Goal: Download file/media

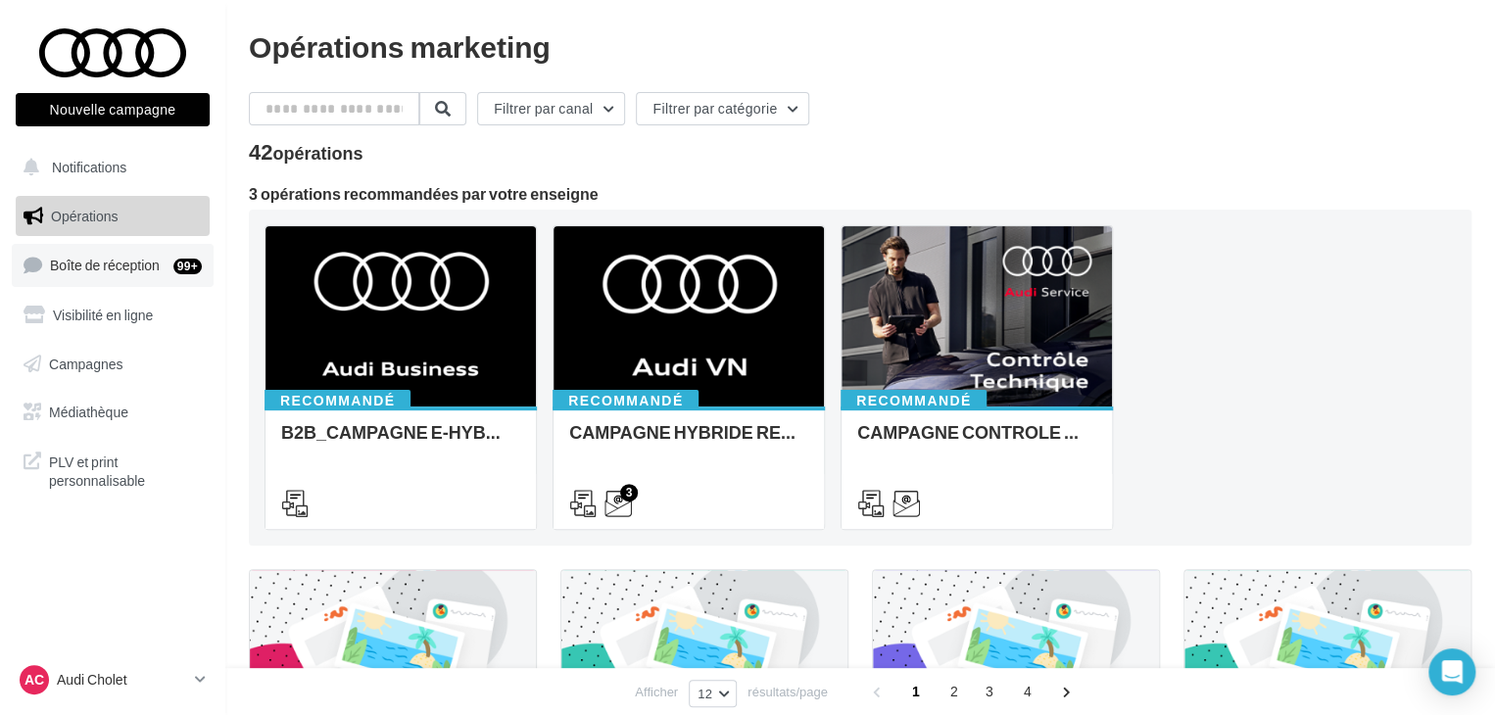
click at [134, 260] on span "Boîte de réception" at bounding box center [105, 265] width 110 height 17
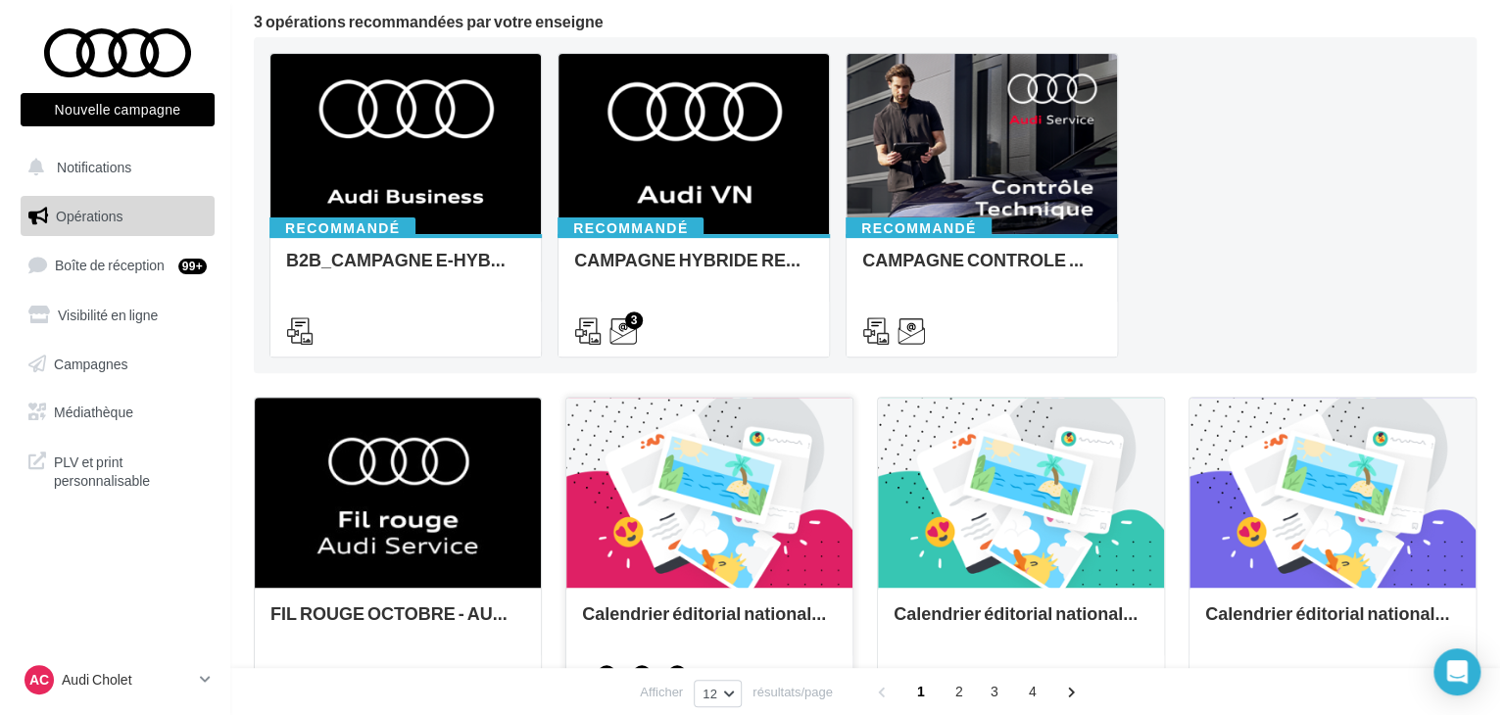
scroll to position [196, 0]
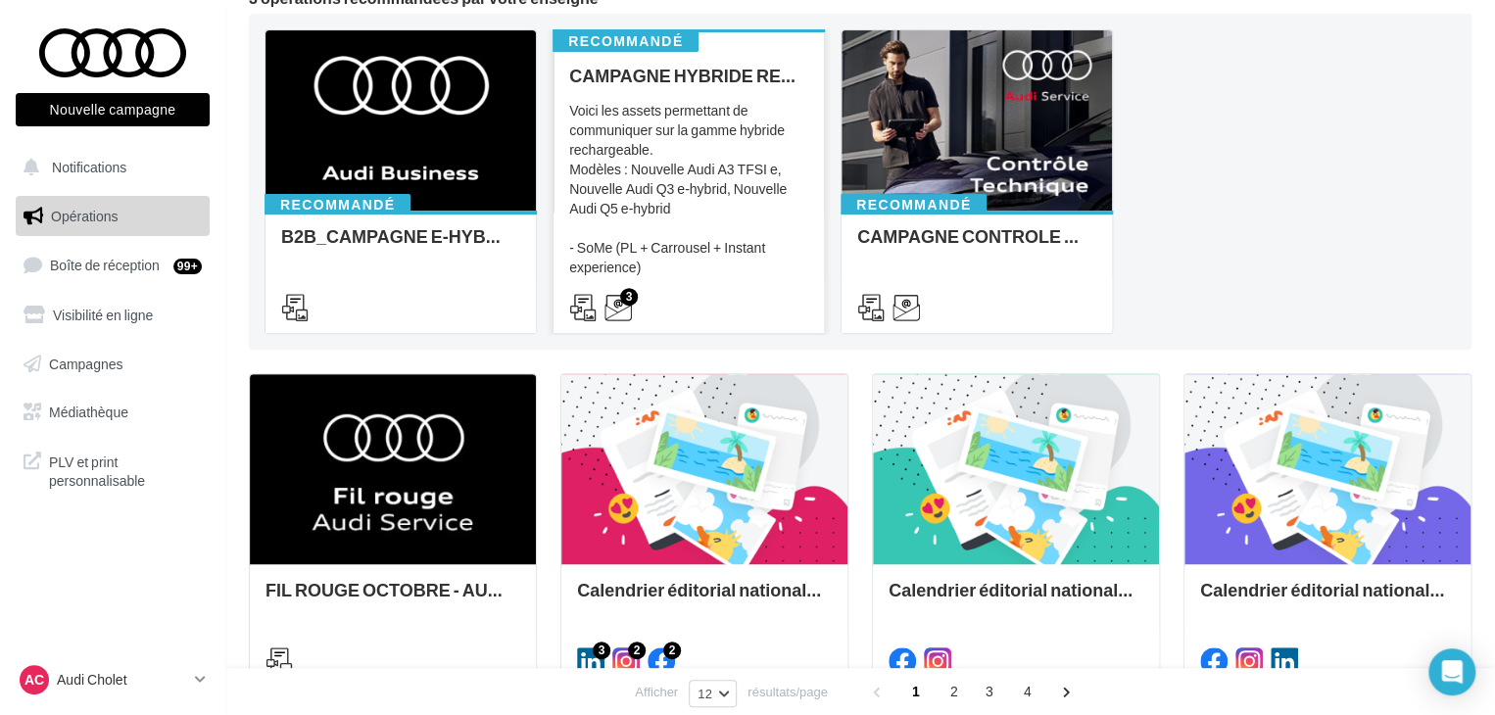
click at [711, 254] on div "Voici les assets permettant de communiquer sur la gamme hybride rechargeable. M…" at bounding box center [688, 199] width 239 height 196
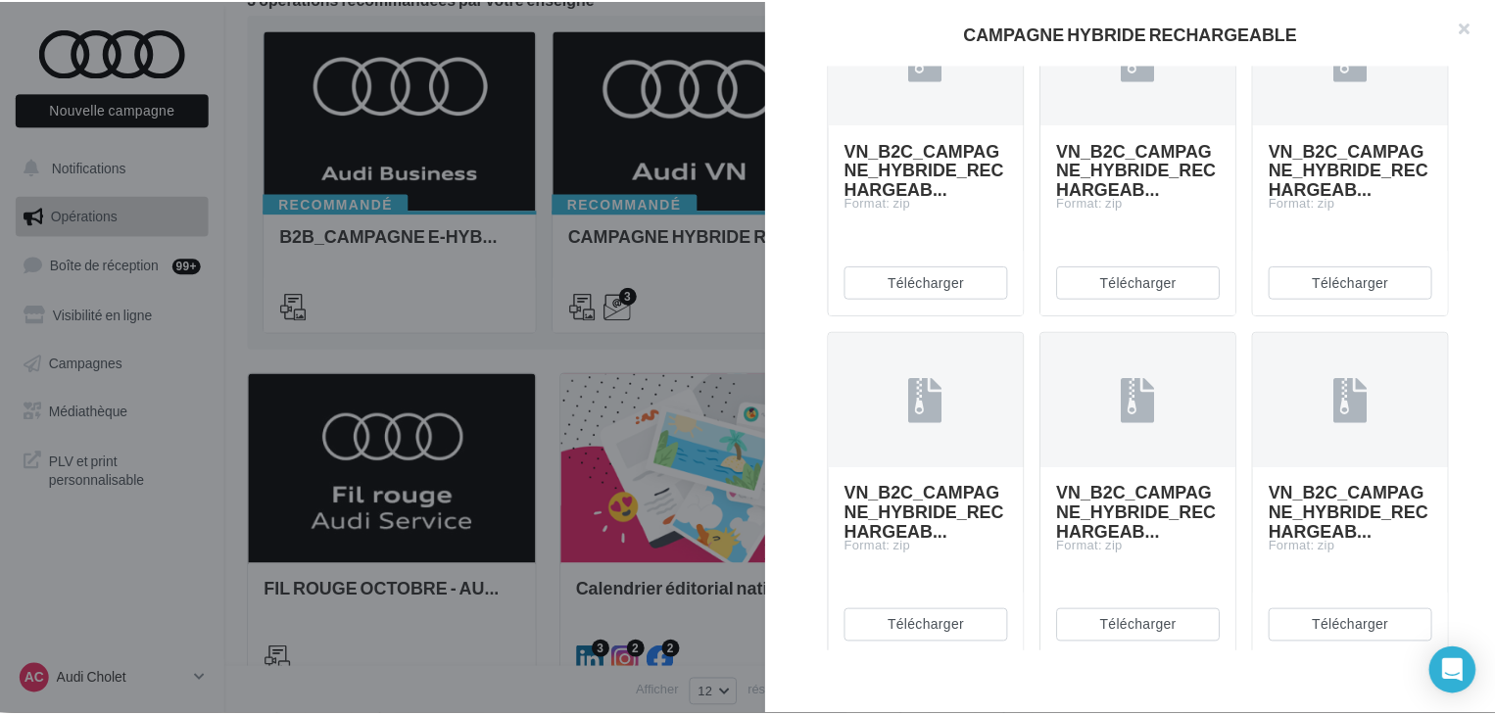
scroll to position [1470, 0]
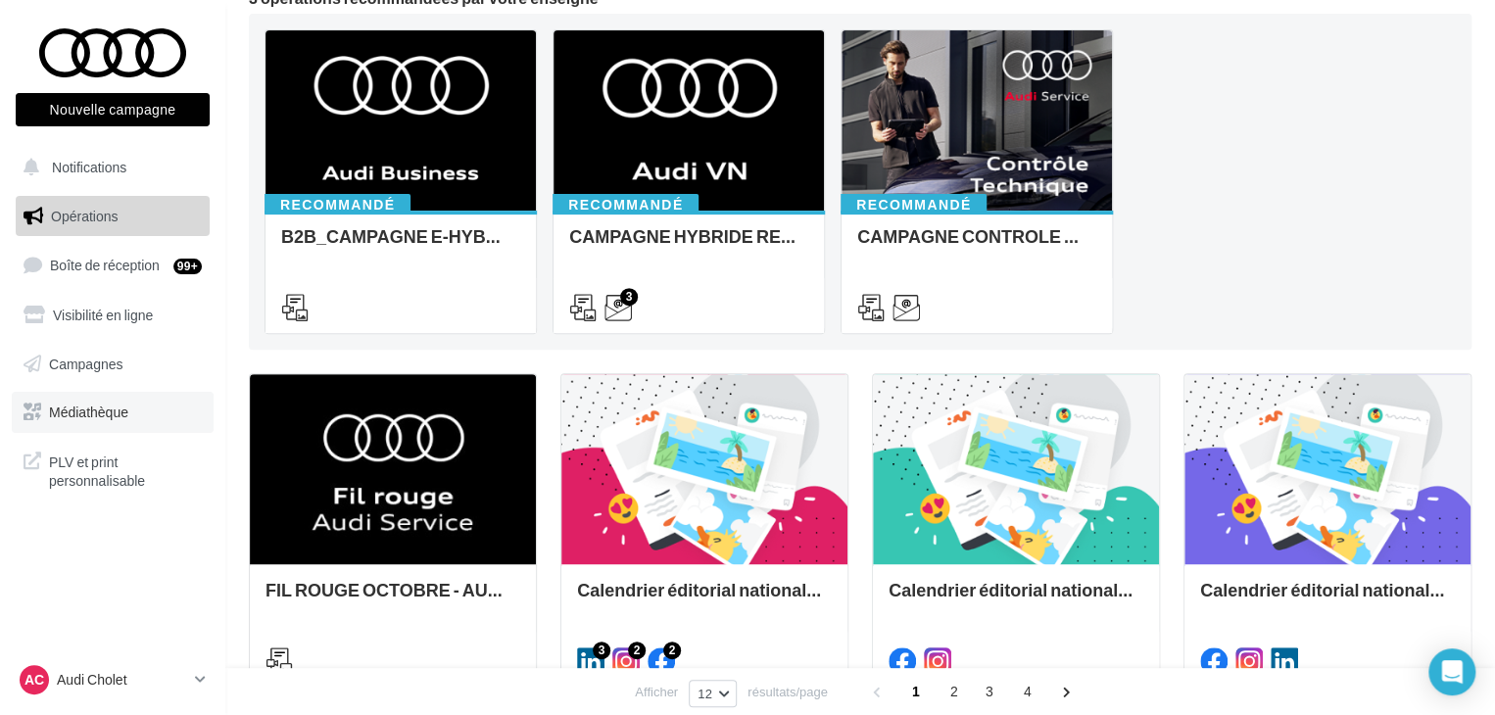
click at [77, 425] on link "Médiathèque" at bounding box center [113, 412] width 202 height 41
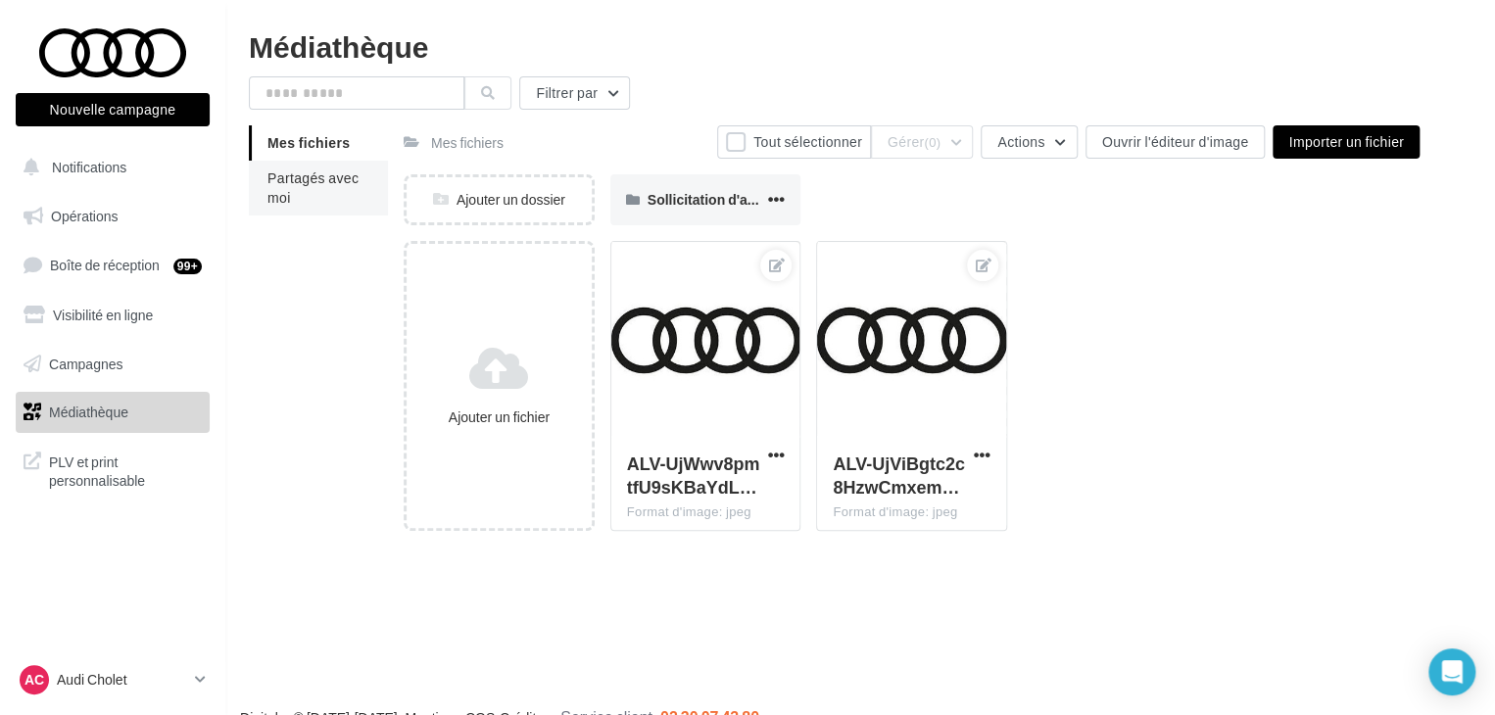
click at [340, 209] on li "Partagés avec moi" at bounding box center [318, 188] width 139 height 55
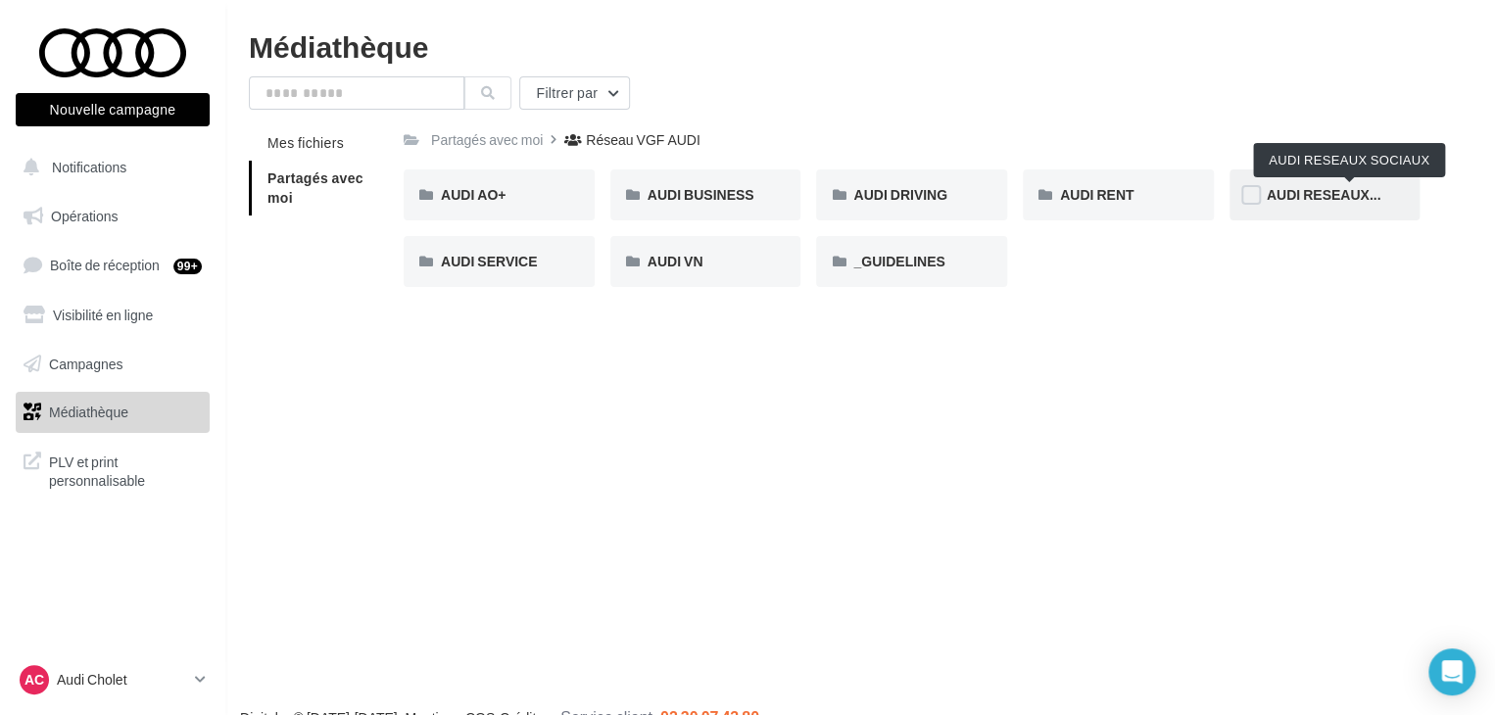
click at [1298, 203] on span "AUDI RESEAUX SOCIAUX" at bounding box center [1351, 194] width 169 height 17
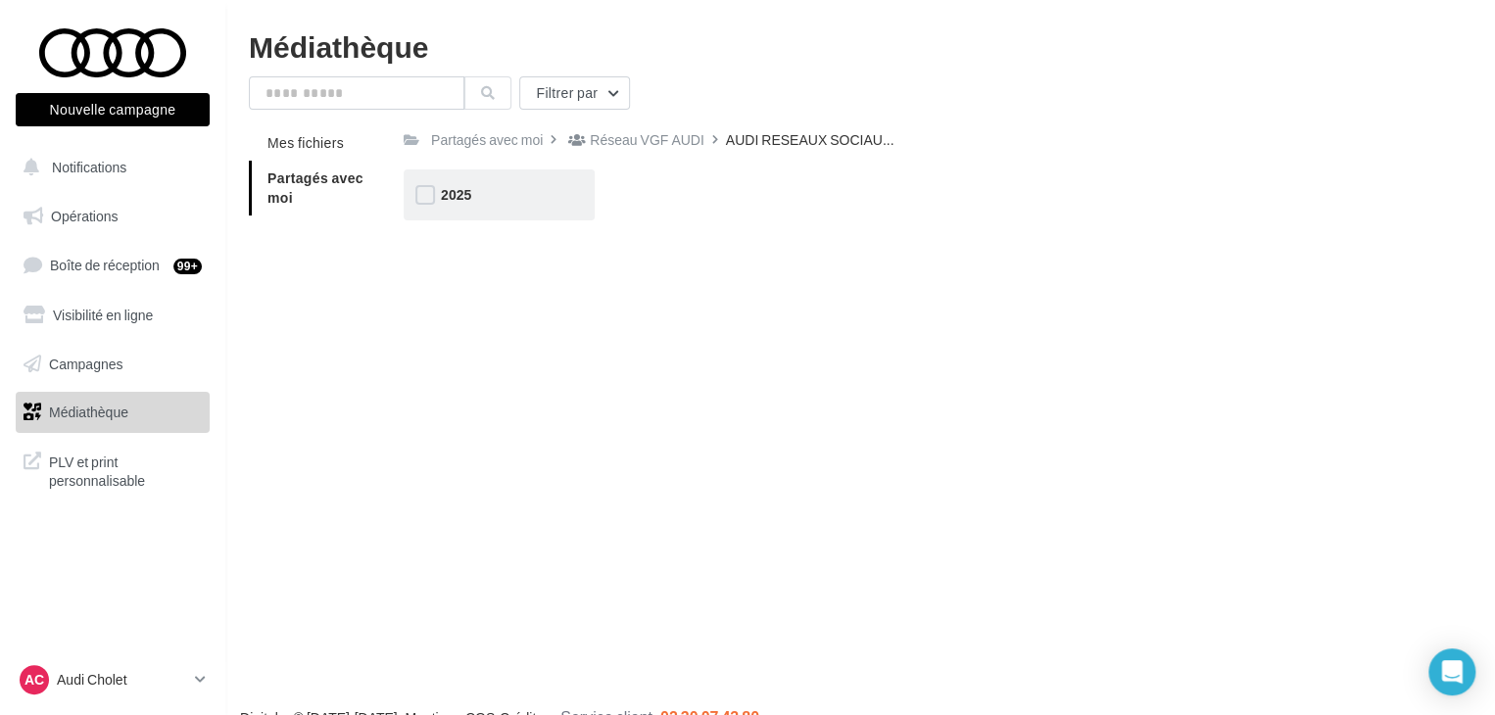
click at [494, 200] on div "2025" at bounding box center [499, 195] width 117 height 20
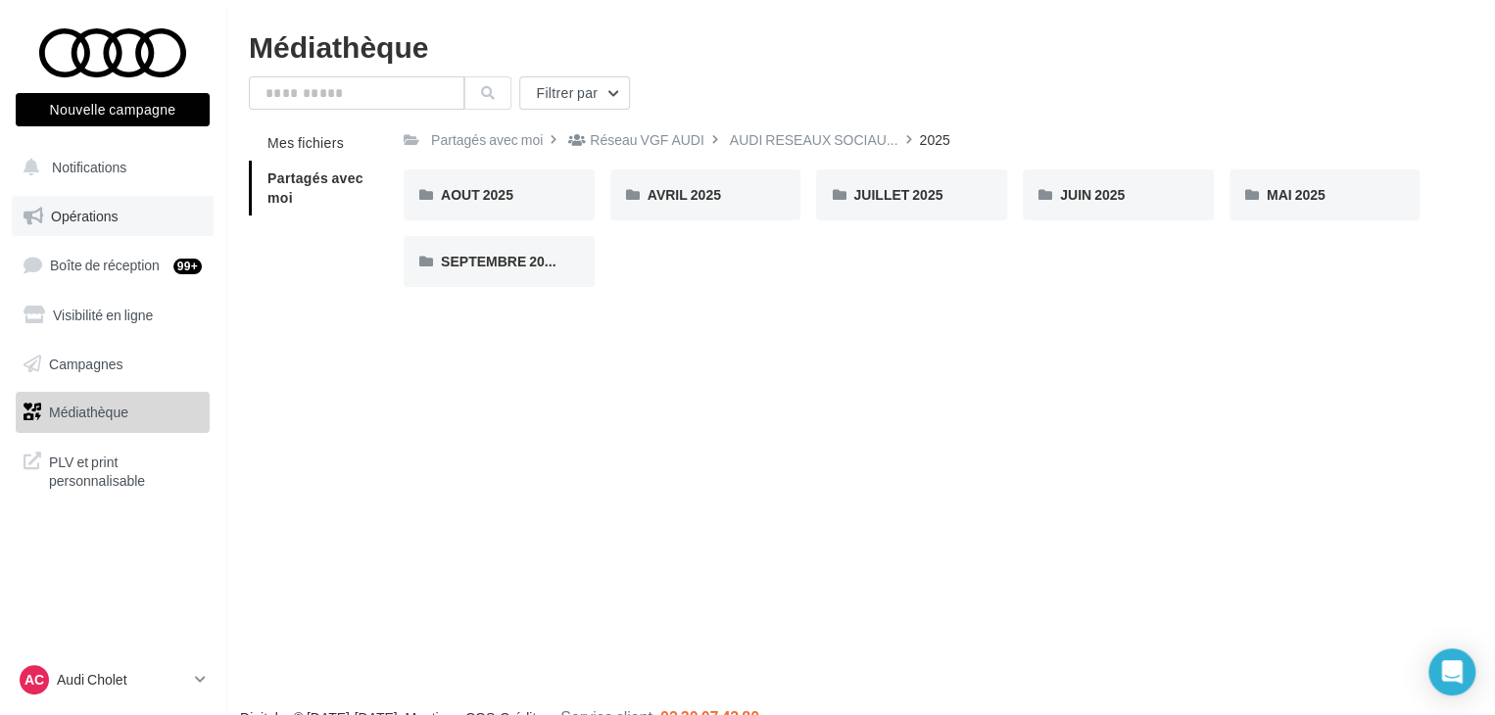
click at [102, 211] on span "Opérations" at bounding box center [84, 216] width 67 height 17
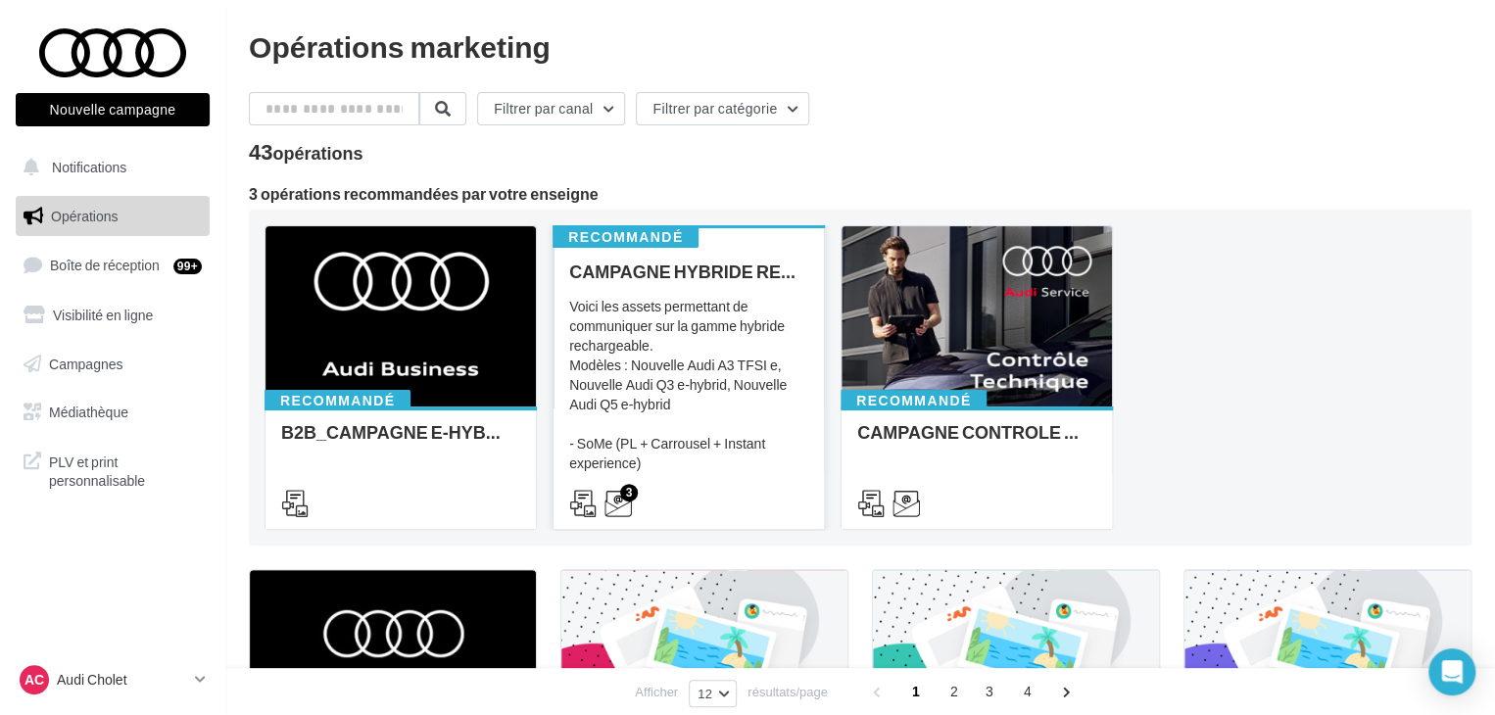
click at [737, 429] on div "Voici les assets permettant de communiquer sur la gamme hybride rechargeable. M…" at bounding box center [688, 395] width 239 height 196
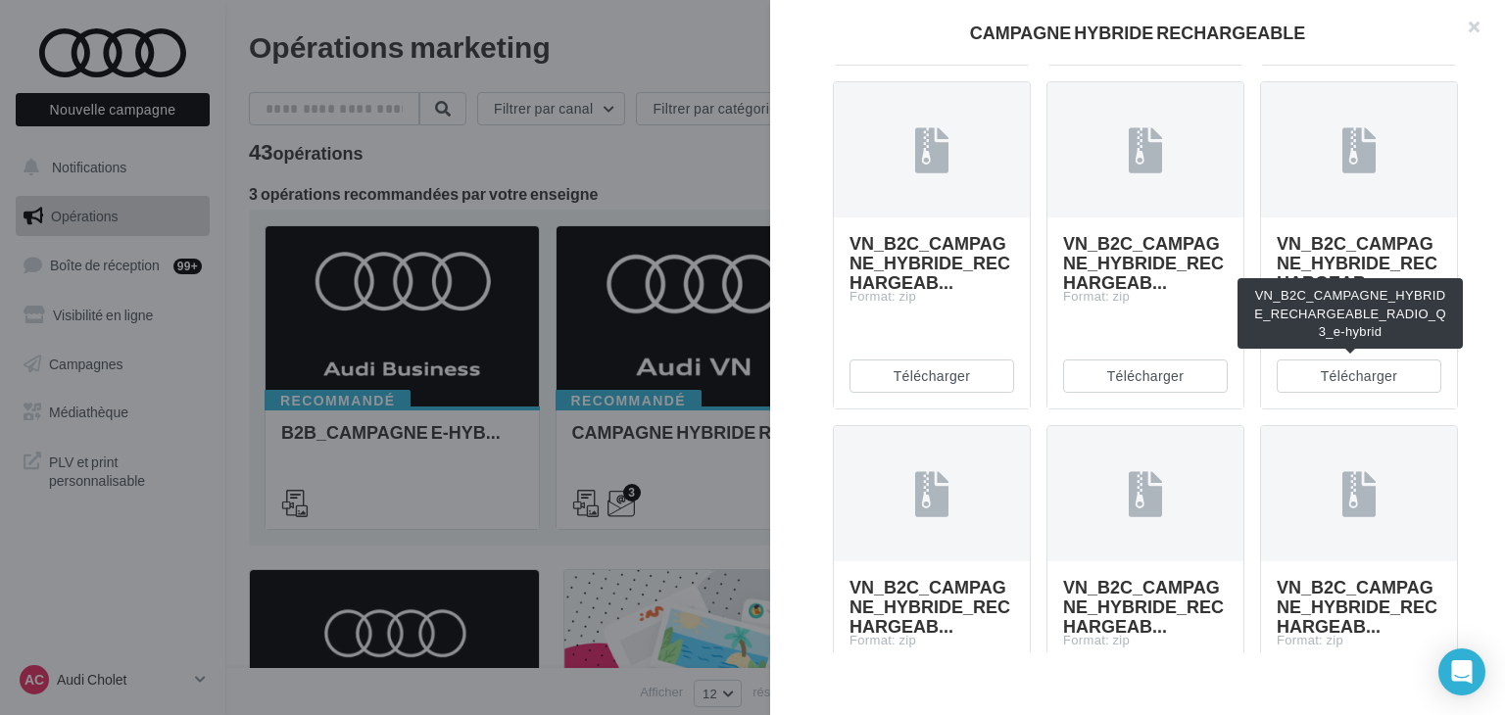
scroll to position [1666, 0]
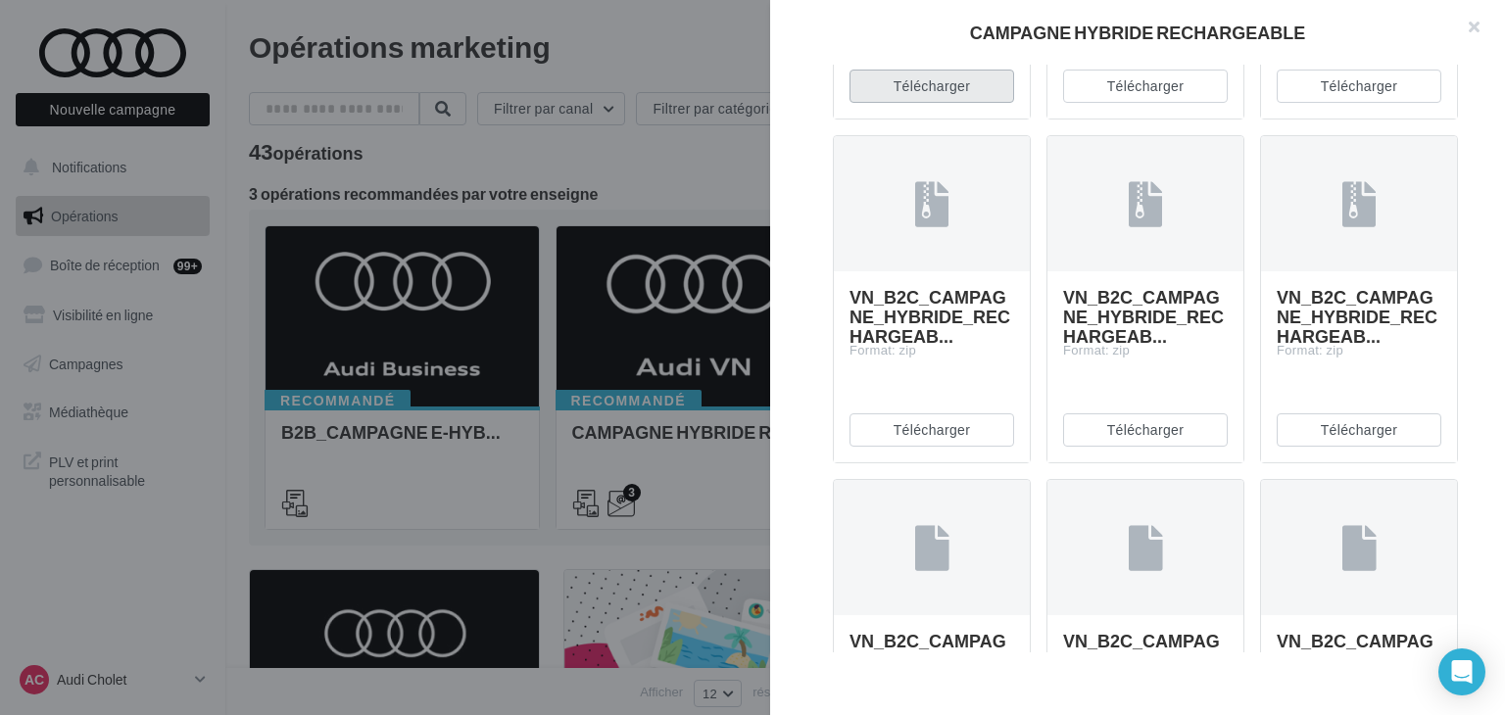
click at [925, 103] on button "Télécharger" at bounding box center [932, 86] width 165 height 33
click at [1474, 378] on div "Description Voici les assets permettant de communiquer sur la gamme hybride rec…" at bounding box center [1145, 359] width 751 height 588
click at [1157, 103] on button "Télécharger" at bounding box center [1145, 86] width 165 height 33
click at [1347, 103] on button "Télécharger" at bounding box center [1359, 86] width 165 height 33
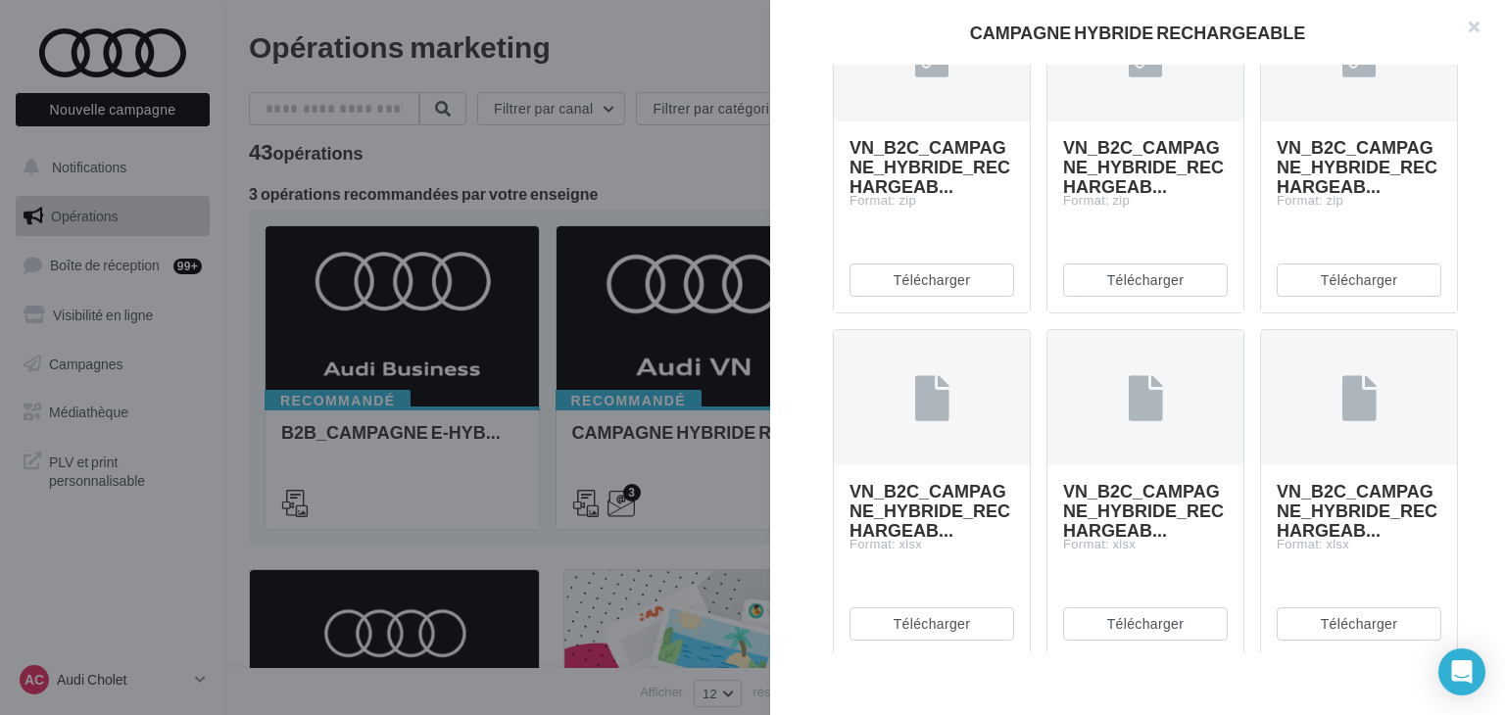
scroll to position [1960, 0]
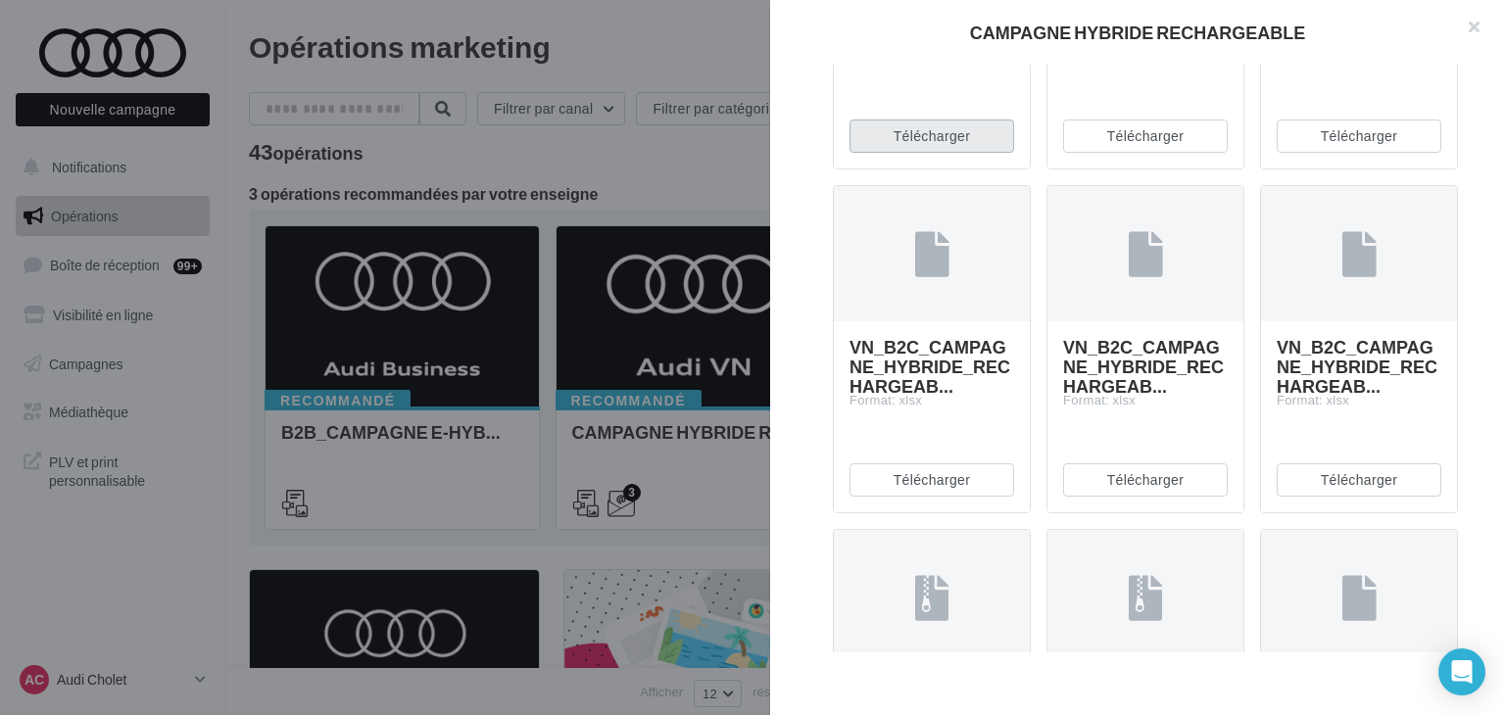
click at [908, 153] on button "Télécharger" at bounding box center [932, 136] width 165 height 33
click at [1132, 169] on div "Télécharger" at bounding box center [1146, 136] width 196 height 65
click at [1133, 153] on button "Télécharger" at bounding box center [1145, 136] width 165 height 33
click at [1345, 153] on button "Télécharger" at bounding box center [1359, 136] width 165 height 33
click at [1476, 210] on div "Description Voici les assets permettant de communiquer sur la gamme hybride rec…" at bounding box center [1145, 359] width 751 height 588
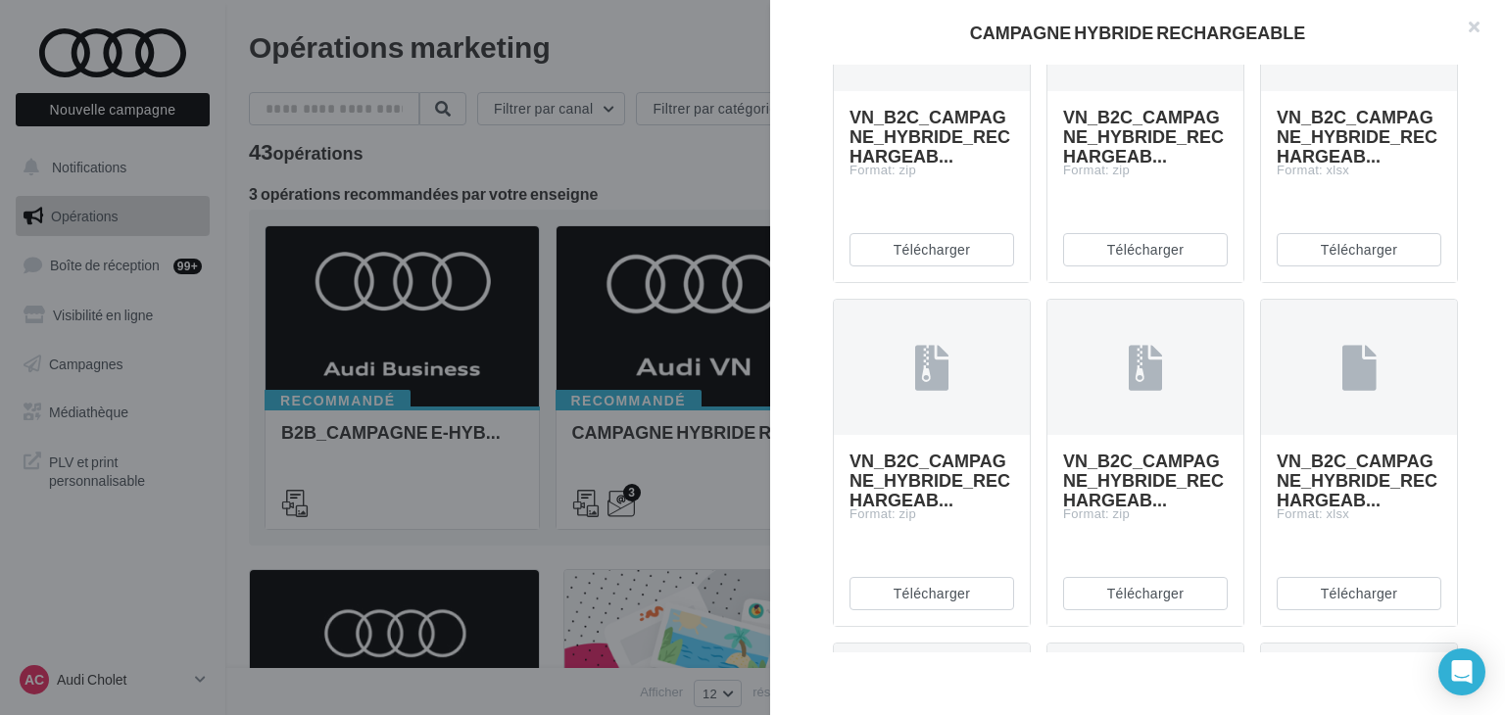
scroll to position [2548, 0]
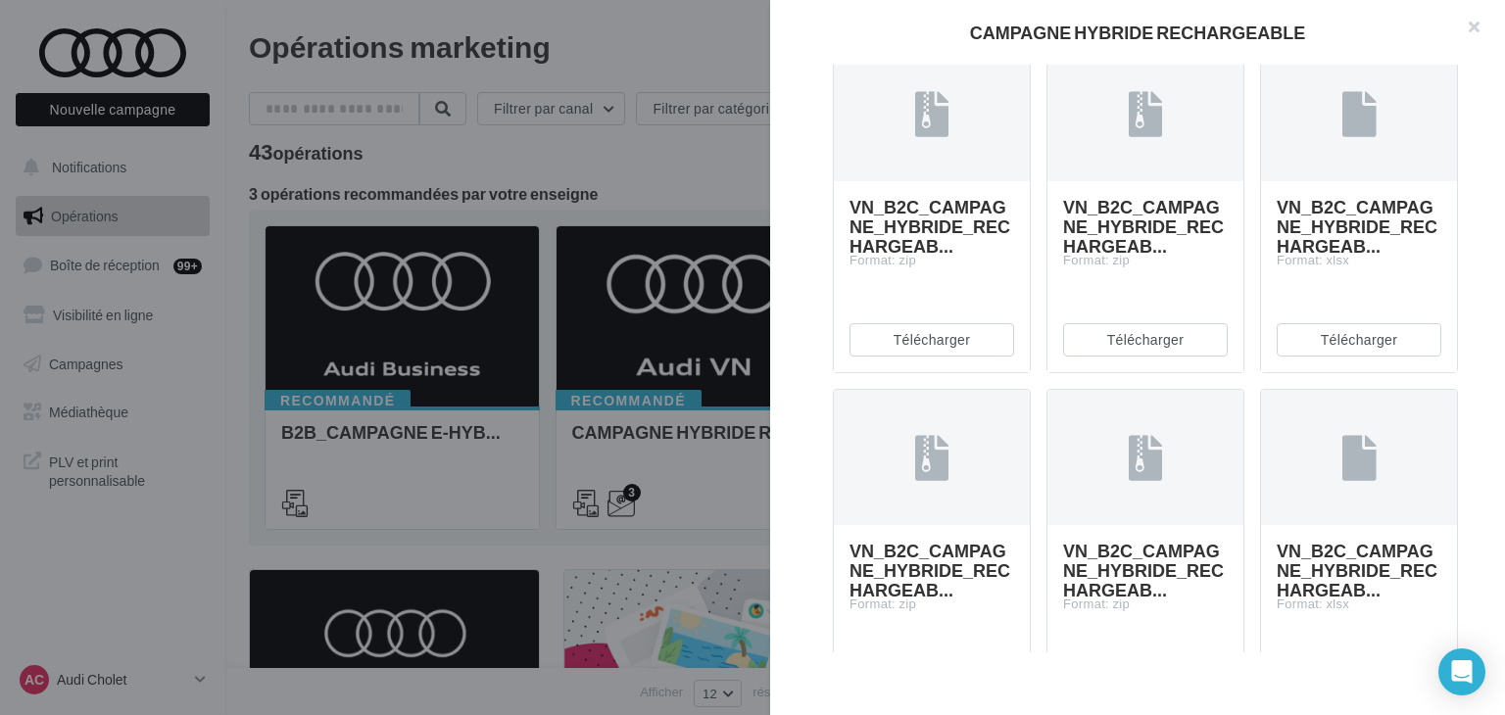
scroll to position [3038, 0]
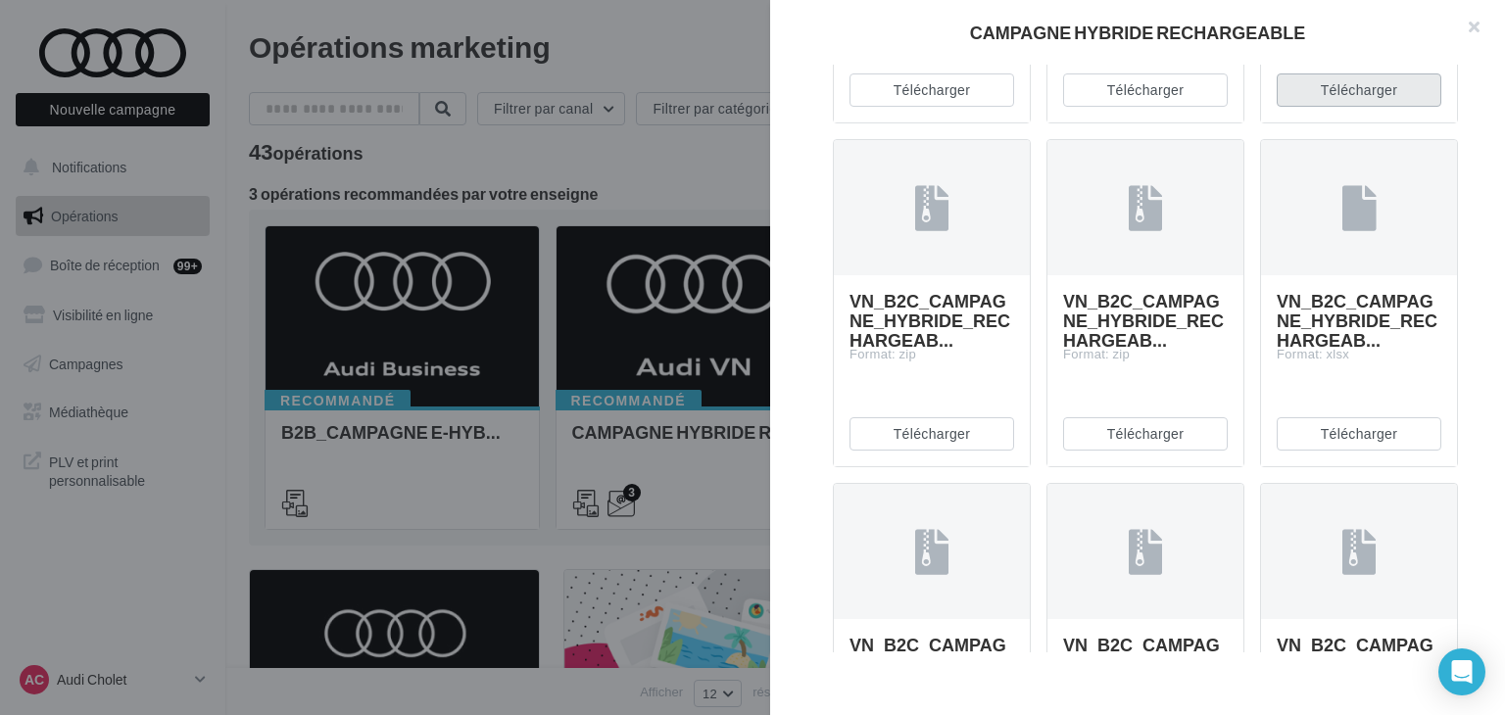
click at [1352, 107] on button "Télécharger" at bounding box center [1359, 90] width 165 height 33
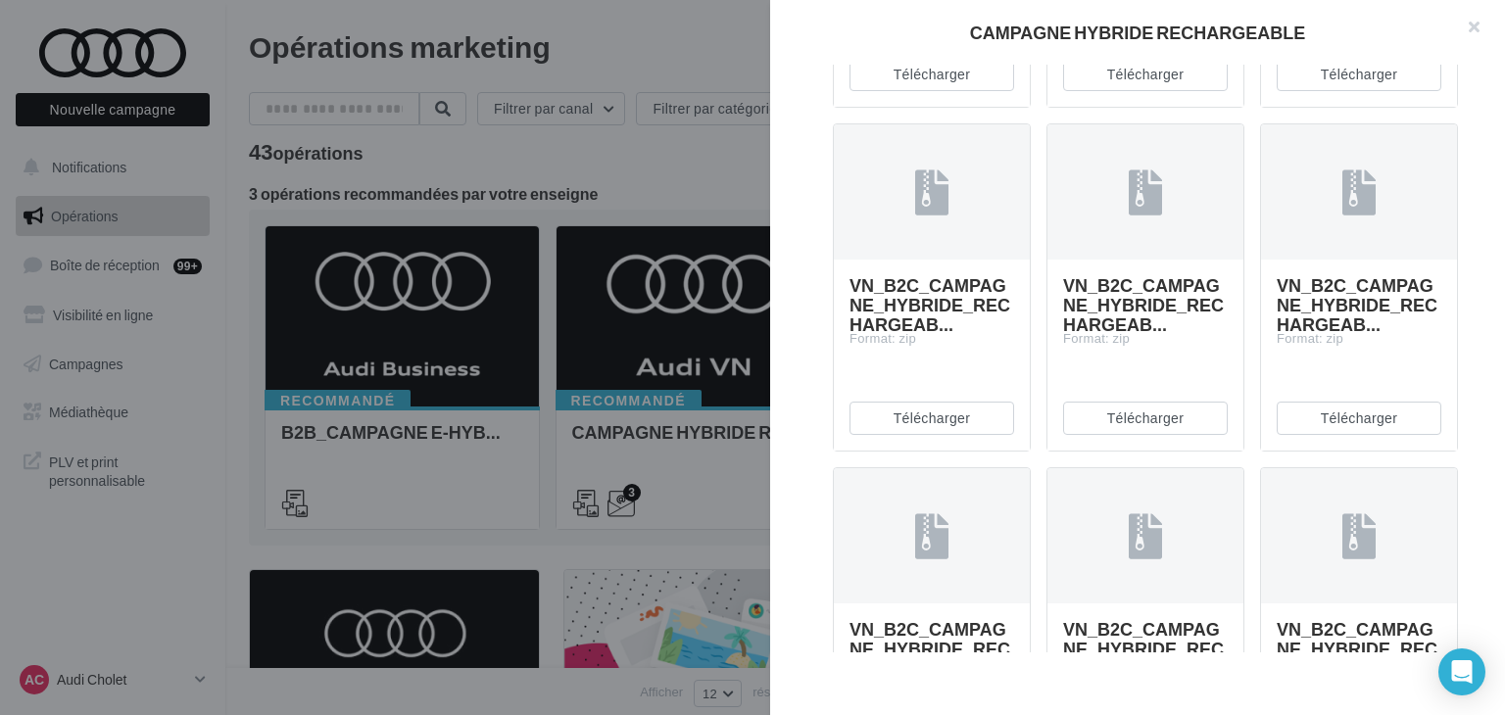
scroll to position [3430, 0]
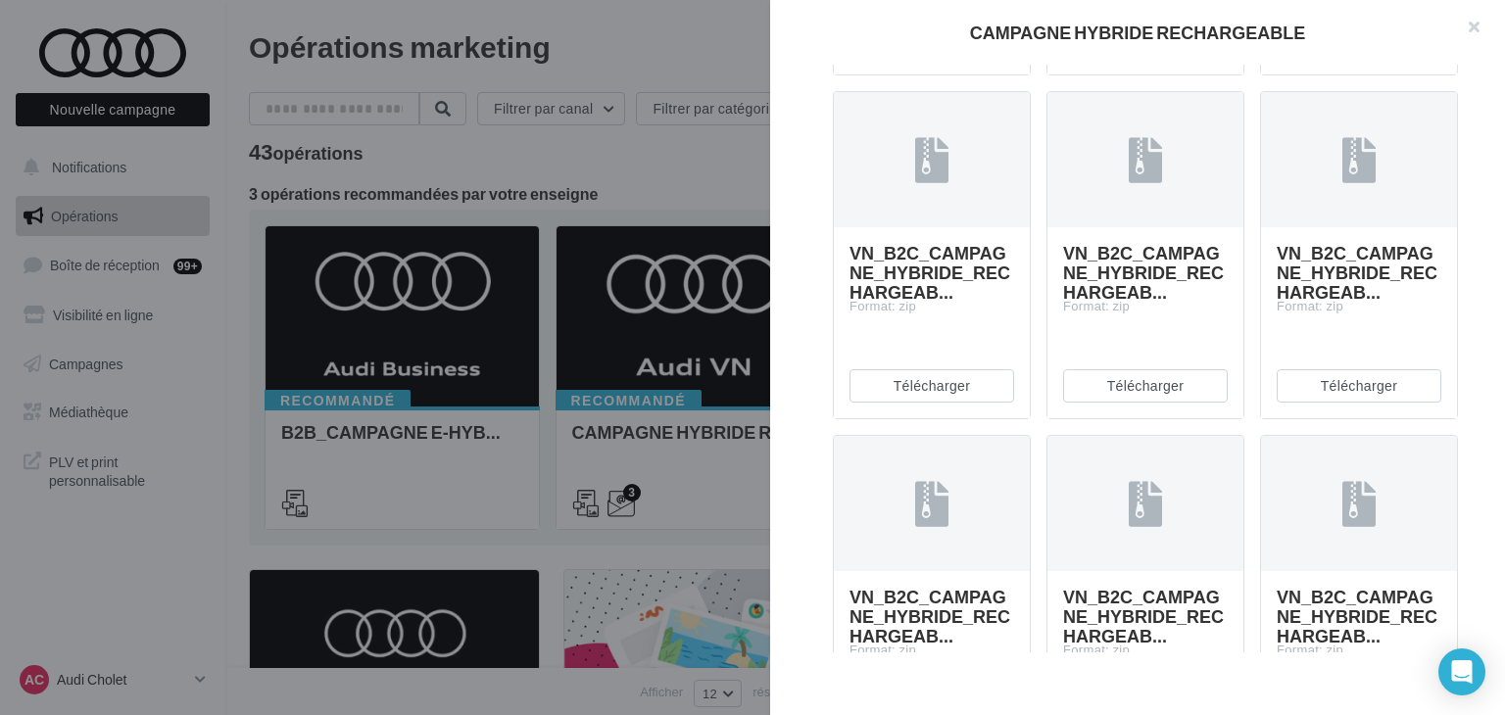
click at [1369, 59] on button "Télécharger" at bounding box center [1359, 41] width 165 height 33
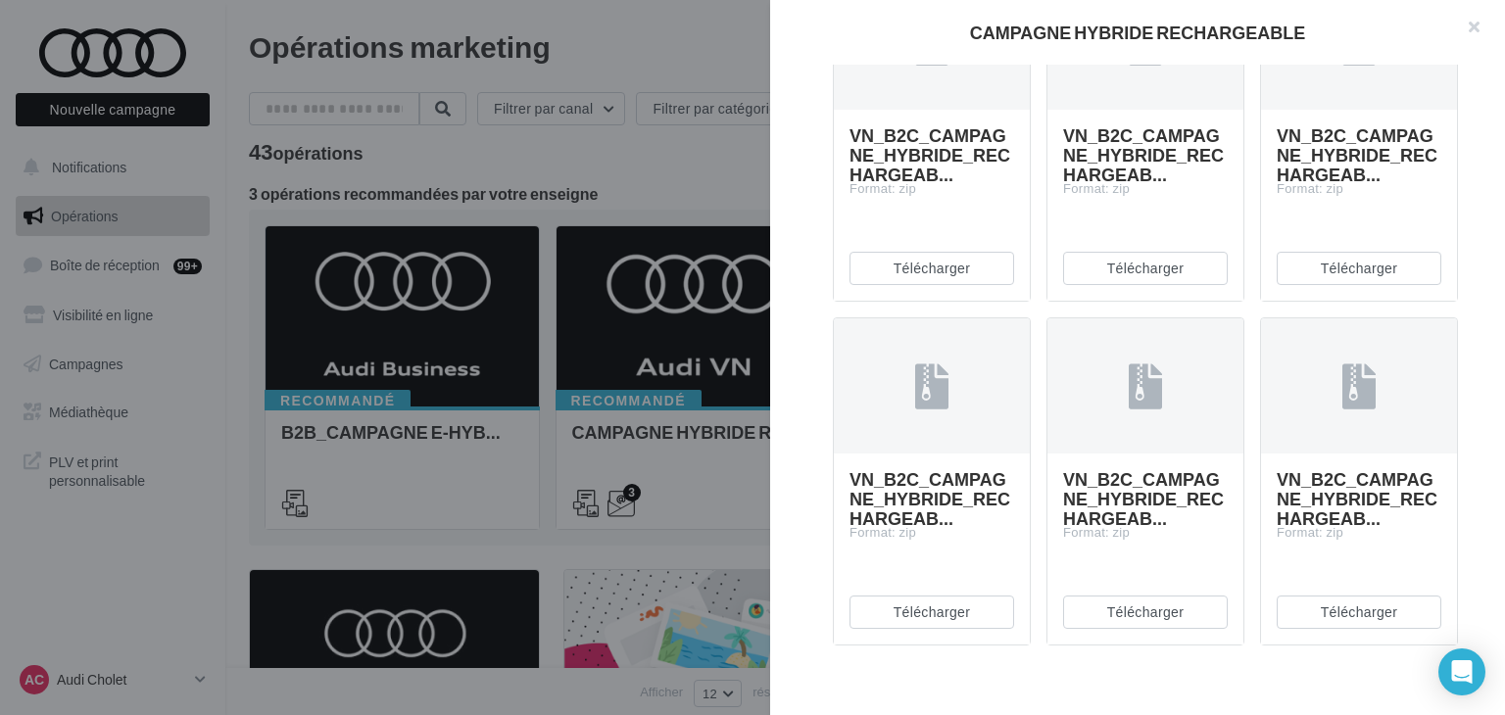
scroll to position [3724, 0]
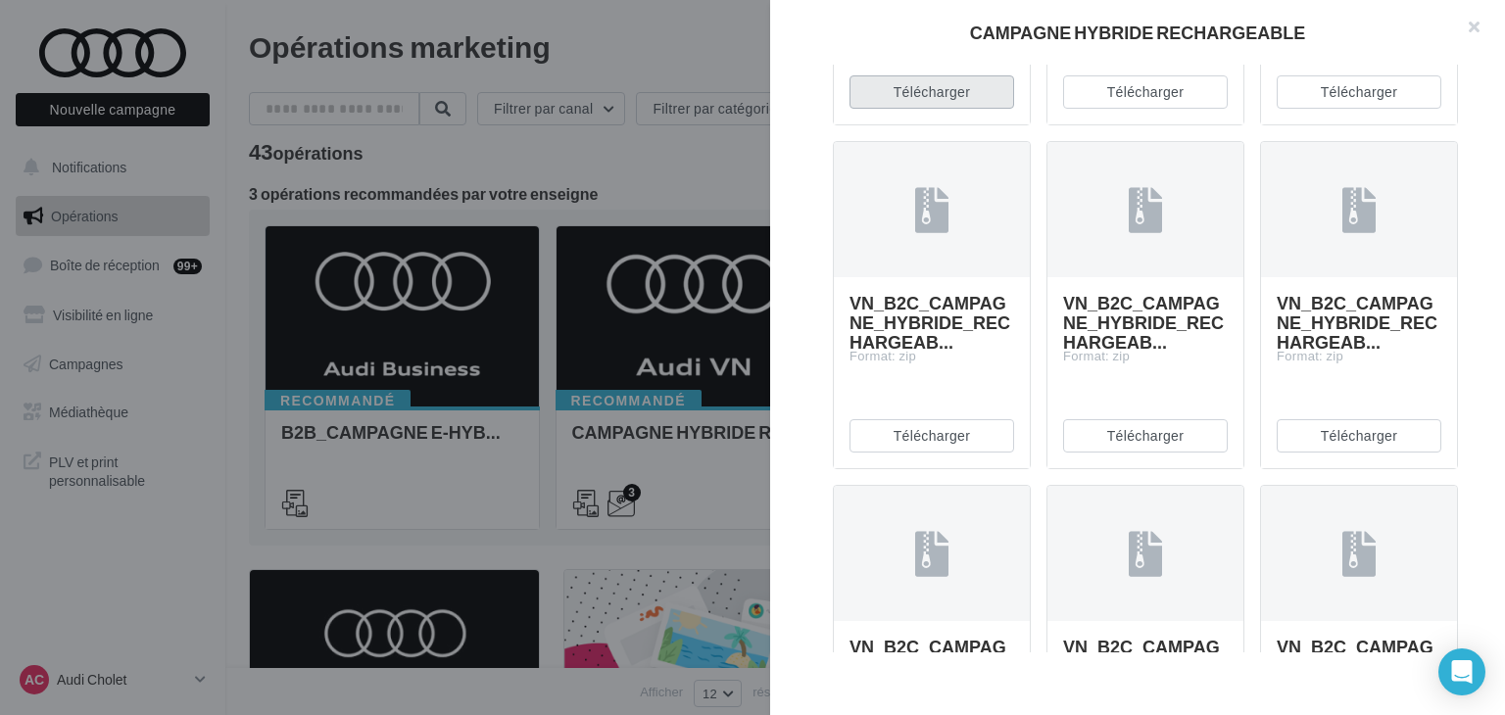
click at [933, 109] on button "Télécharger" at bounding box center [932, 91] width 165 height 33
click at [1149, 109] on button "Télécharger" at bounding box center [1145, 91] width 165 height 33
click at [1365, 109] on button "Télécharger" at bounding box center [1359, 91] width 165 height 33
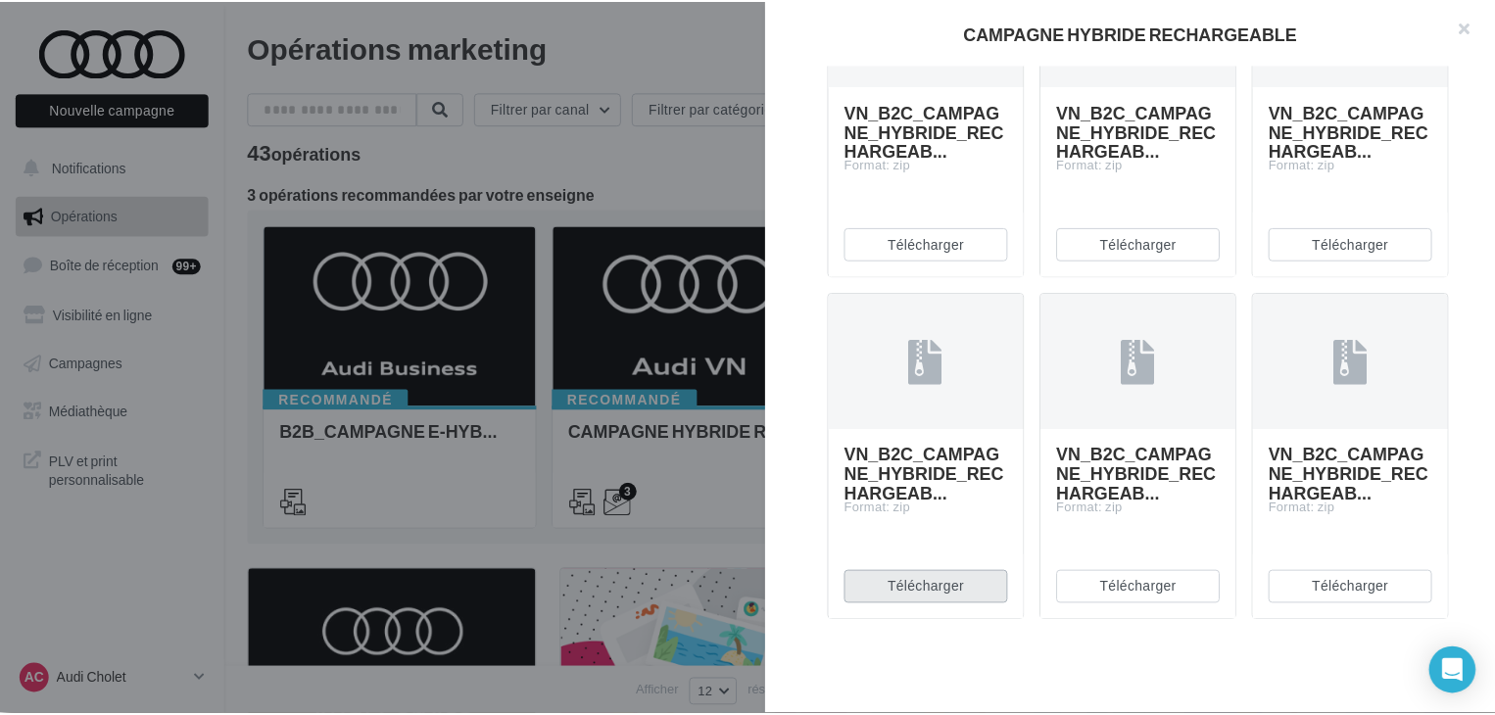
scroll to position [6734, 0]
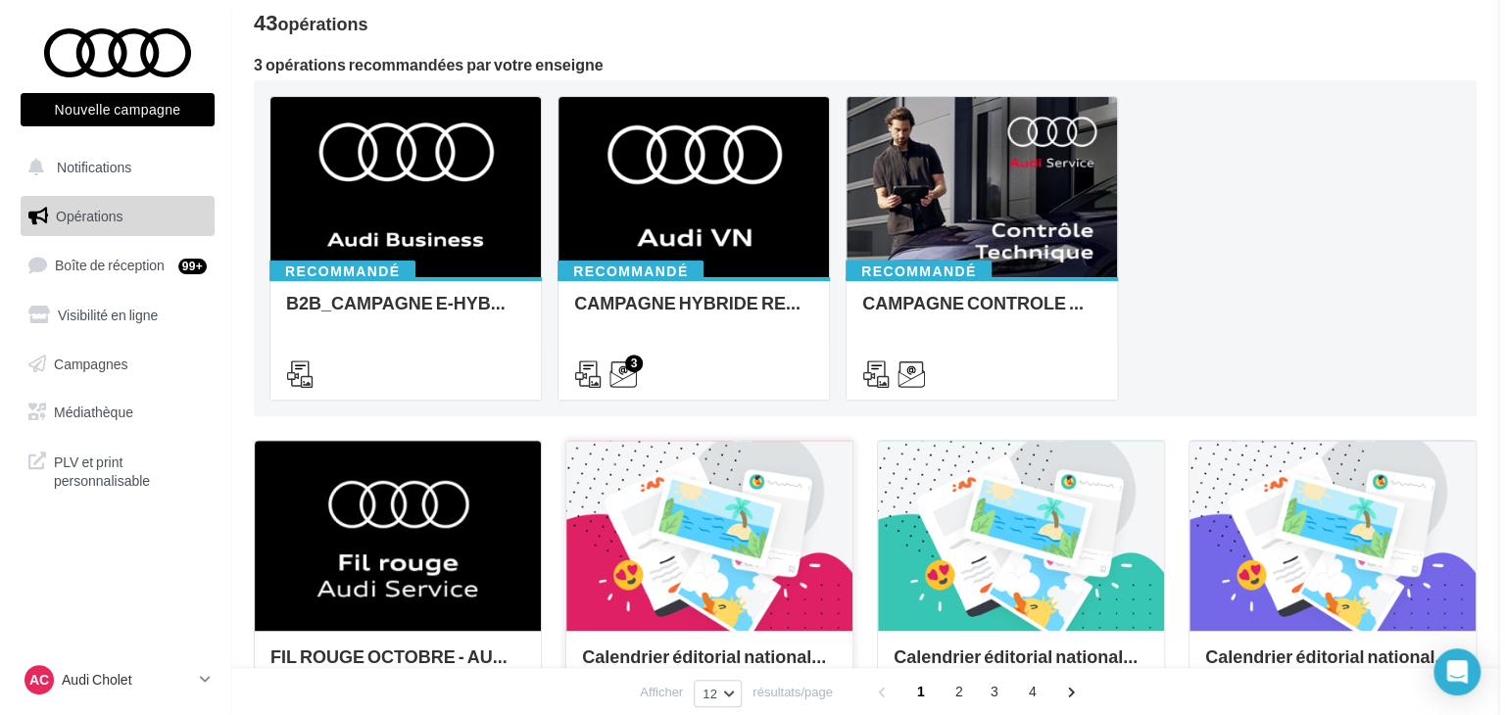
scroll to position [294, 0]
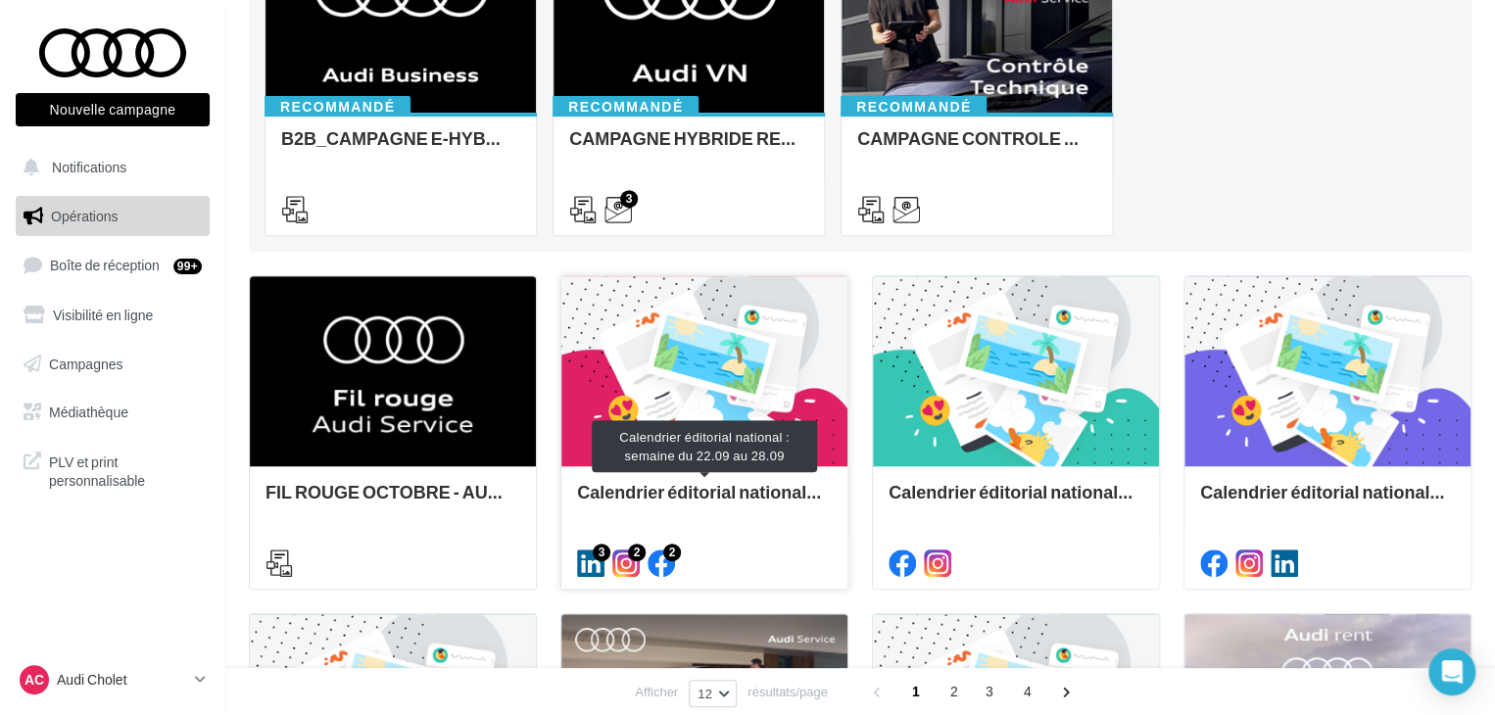
click at [783, 487] on div "Calendrier éditorial national : semaine du 22.09 au 28.09" at bounding box center [704, 501] width 255 height 39
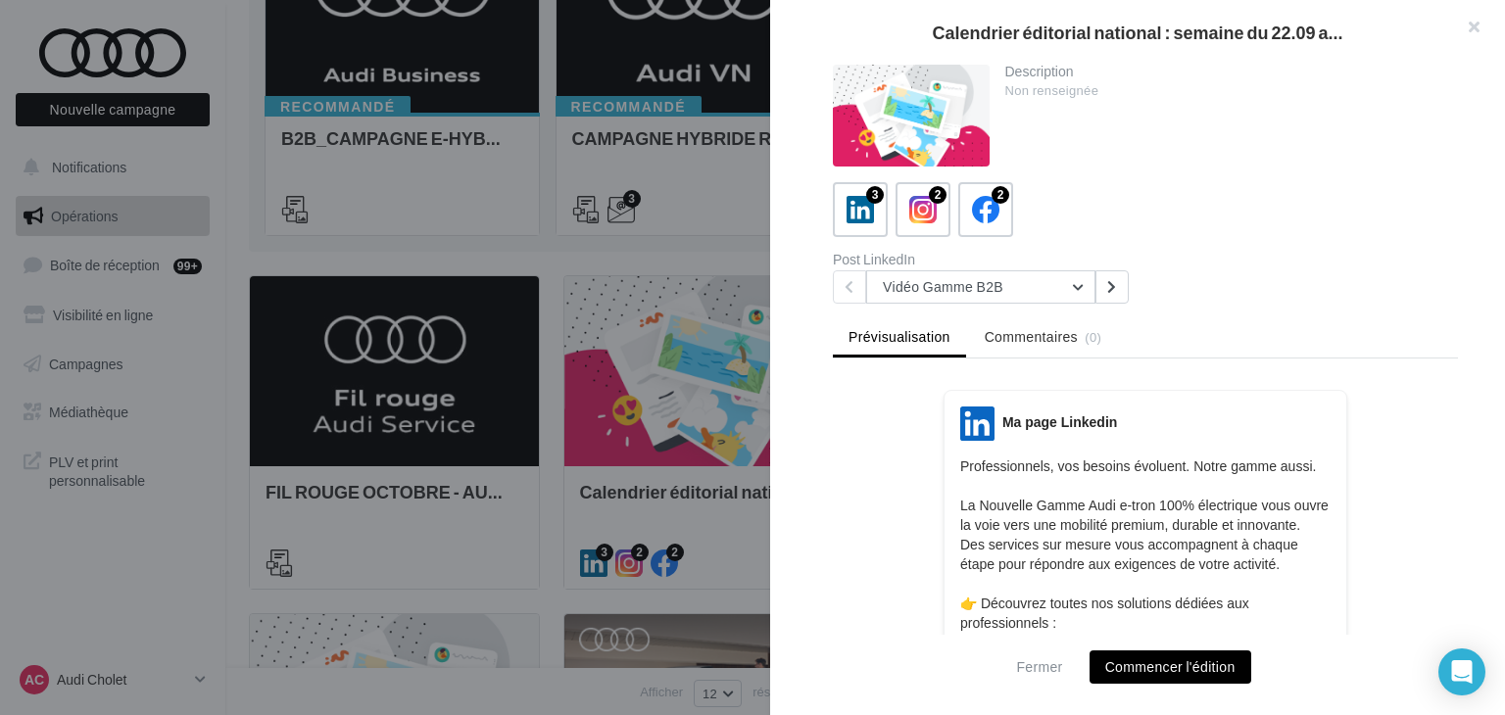
drag, startPoint x: 309, startPoint y: 502, endPoint x: 380, endPoint y: 513, distance: 72.3
click at [310, 503] on div at bounding box center [752, 357] width 1505 height 715
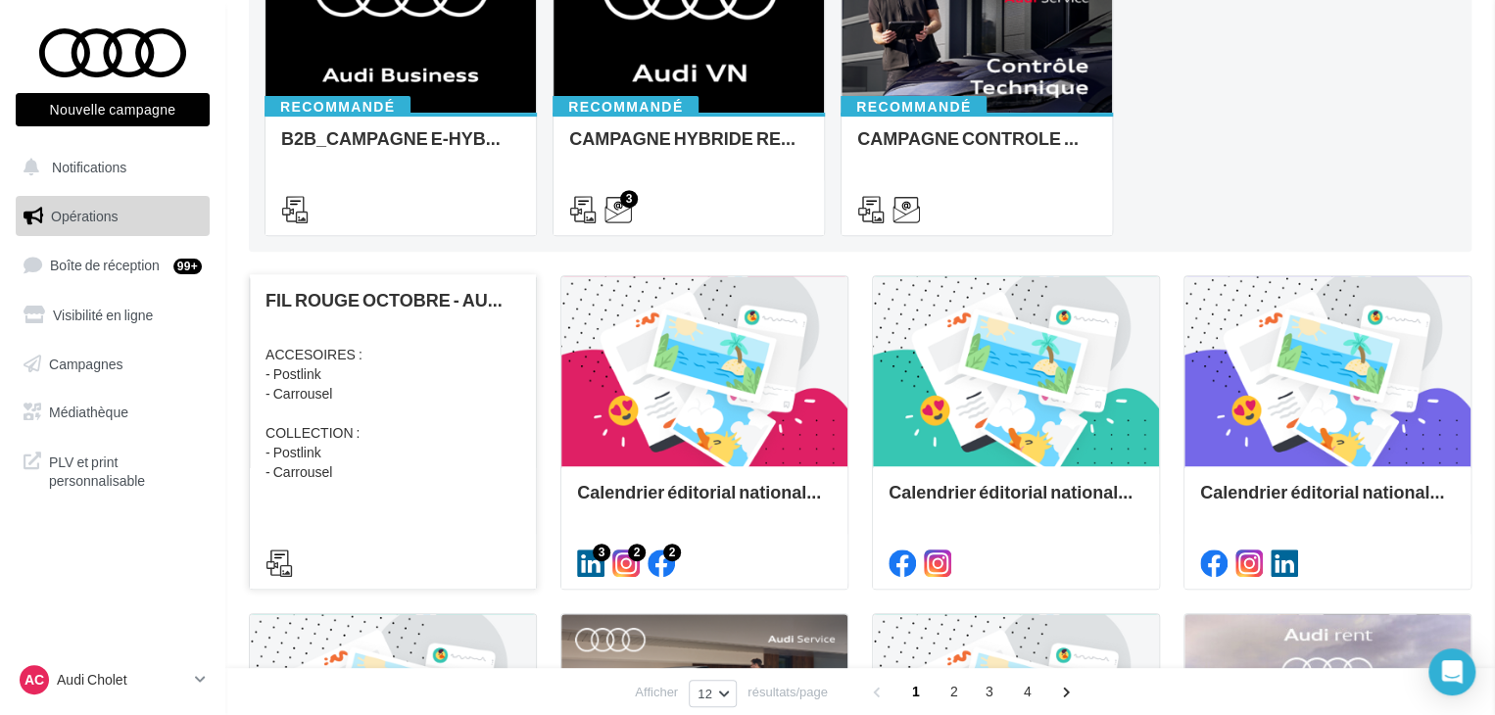
click at [415, 499] on div "FIL ROUGE OCTOBRE - AUDI SERVICE ACCESOIRES : - Postlink - Carrousel COLLECTION…" at bounding box center [393, 430] width 255 height 281
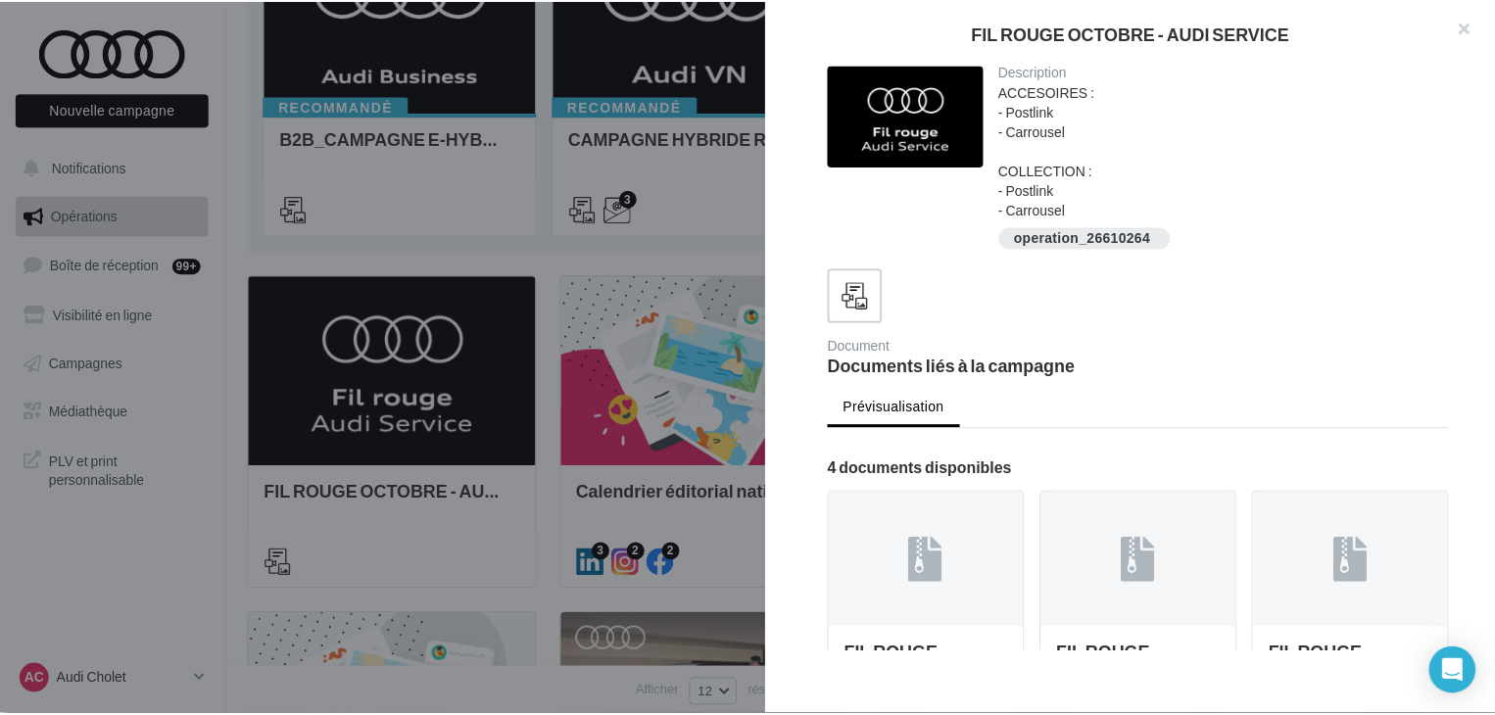
scroll to position [490, 0]
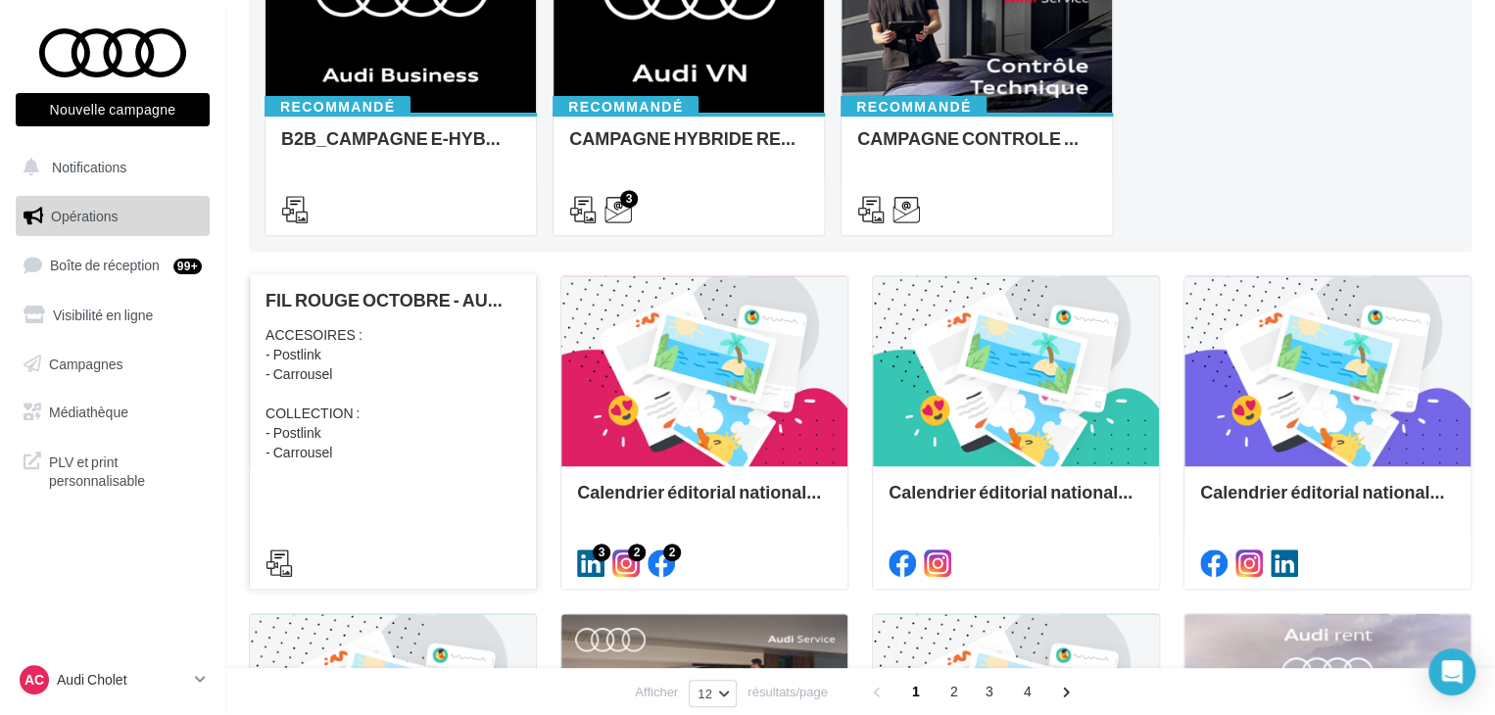
click at [431, 414] on div "ACCESOIRES : - Postlink - Carrousel COLLECTION : - Postlink - Carrousel" at bounding box center [393, 393] width 255 height 137
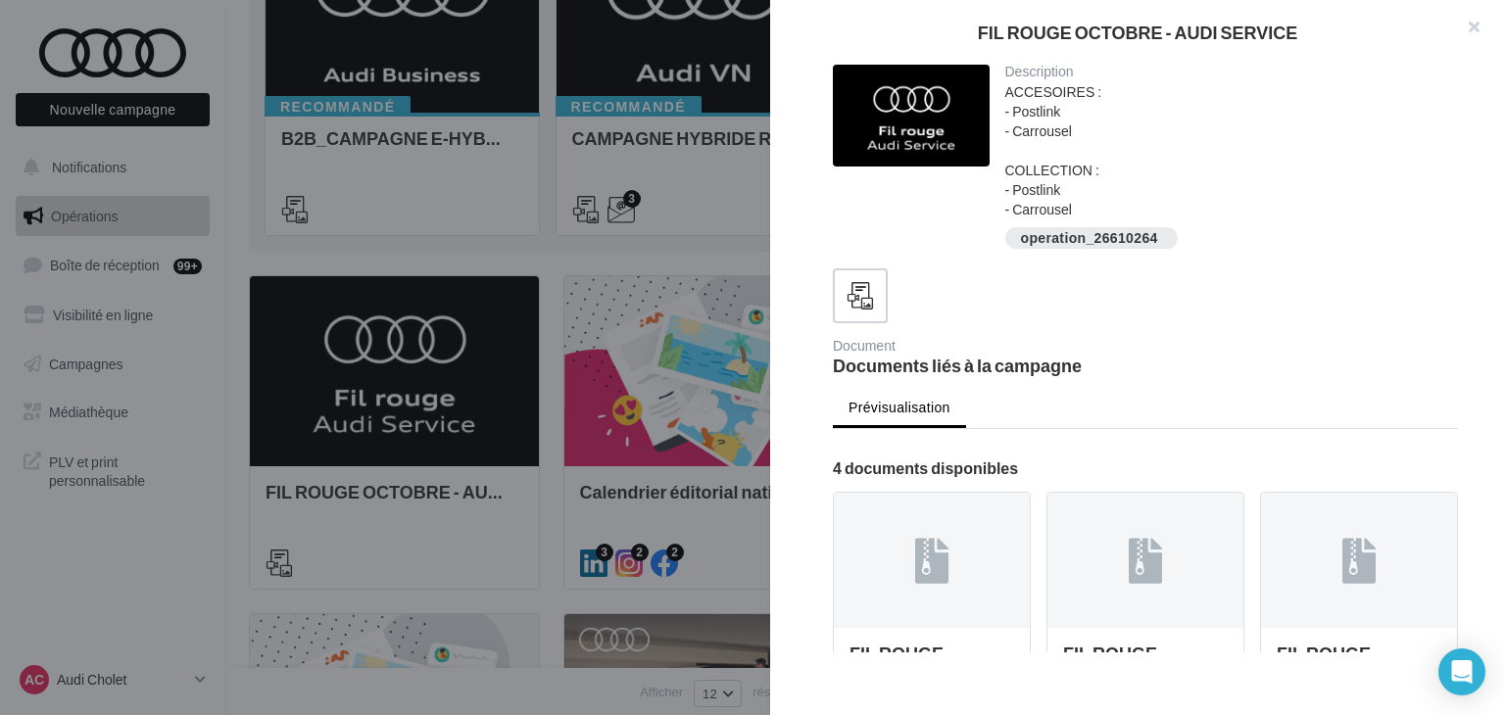
click at [574, 307] on div at bounding box center [752, 357] width 1505 height 715
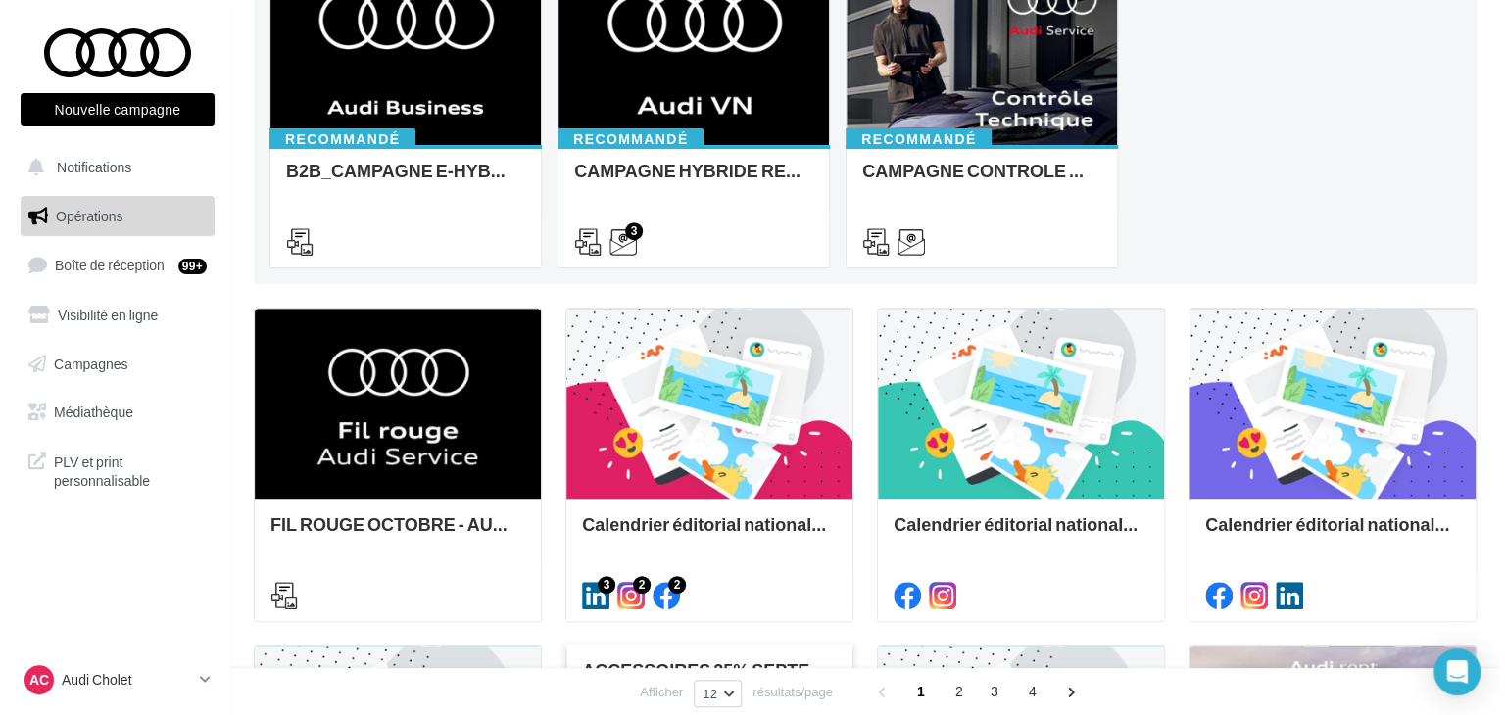
scroll to position [0, 0]
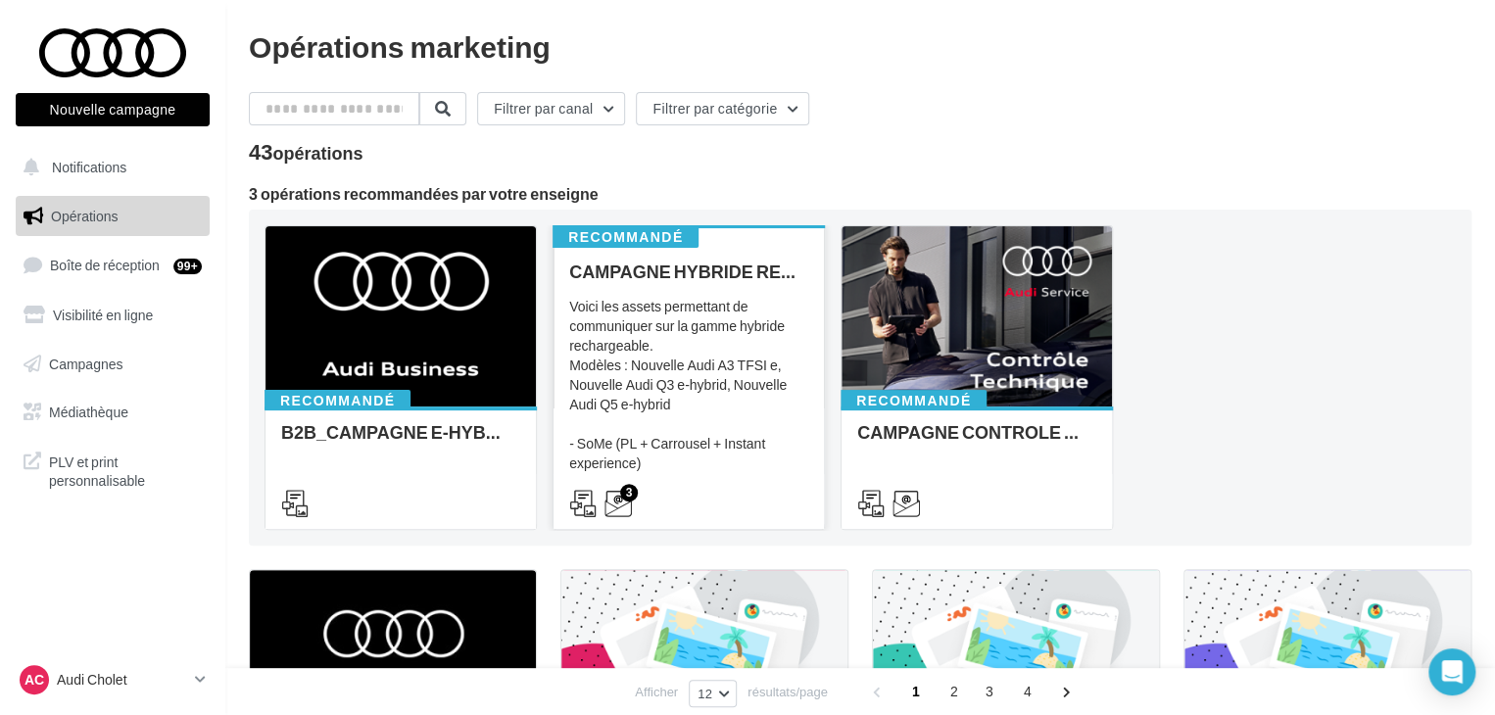
click at [682, 472] on div "Voici les assets permettant de communiquer sur la gamme hybride rechargeable. M…" at bounding box center [688, 395] width 239 height 196
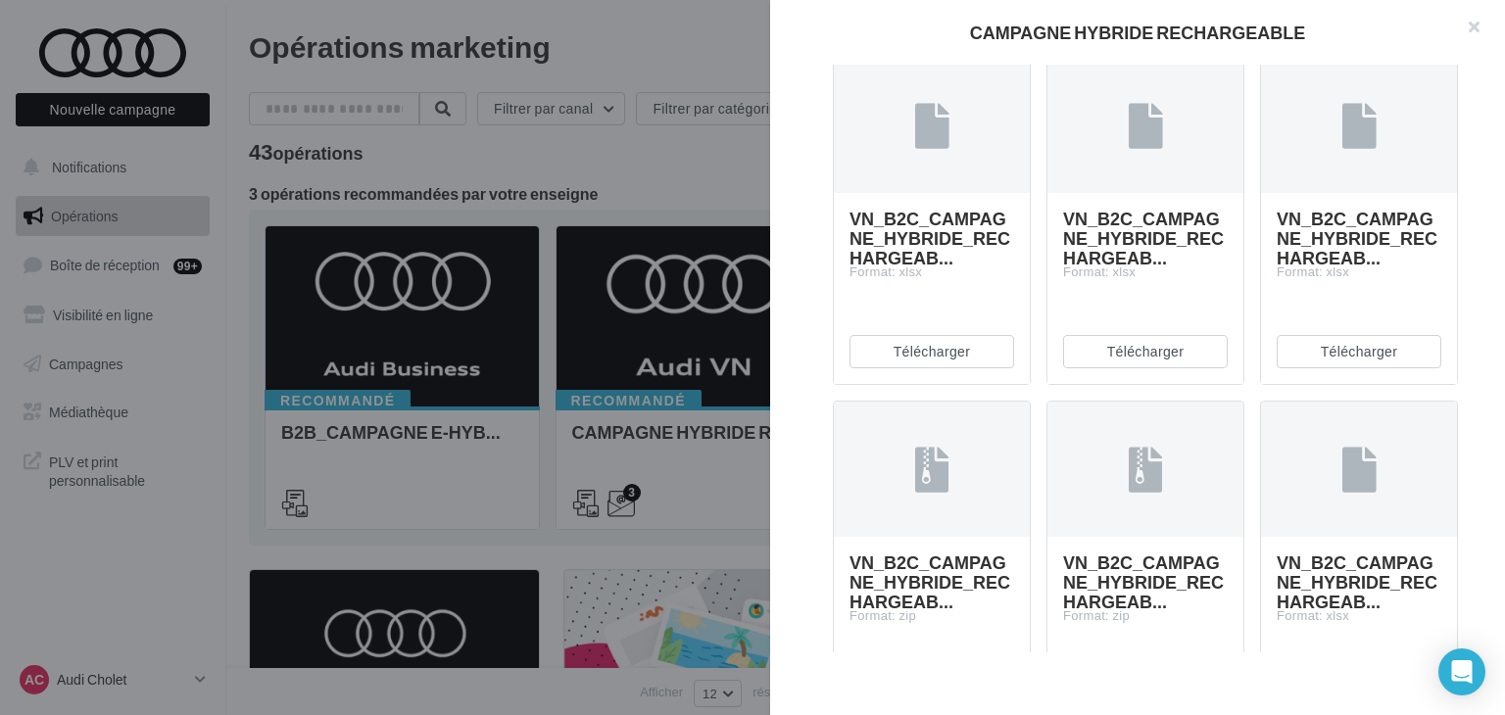
scroll to position [2058, 0]
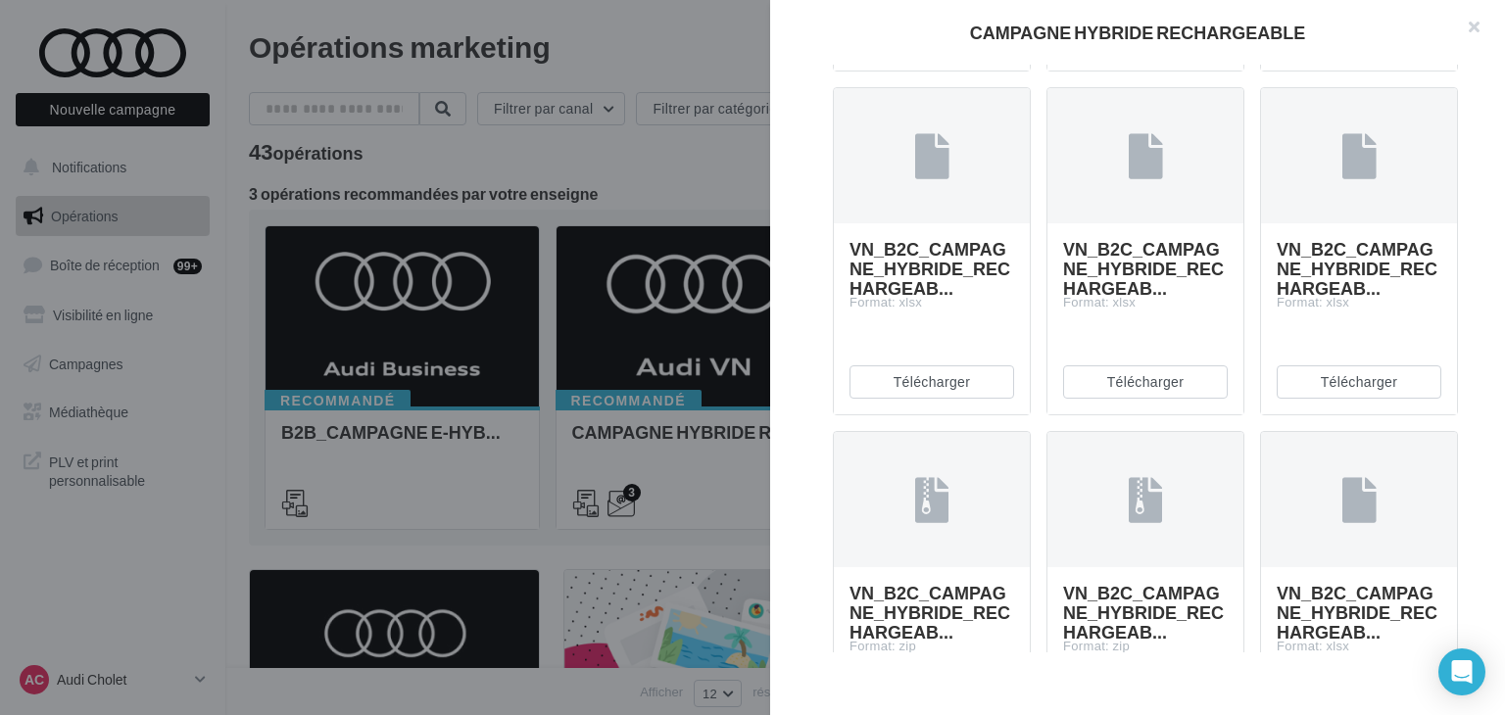
click at [928, 55] on button "Télécharger" at bounding box center [932, 38] width 165 height 33
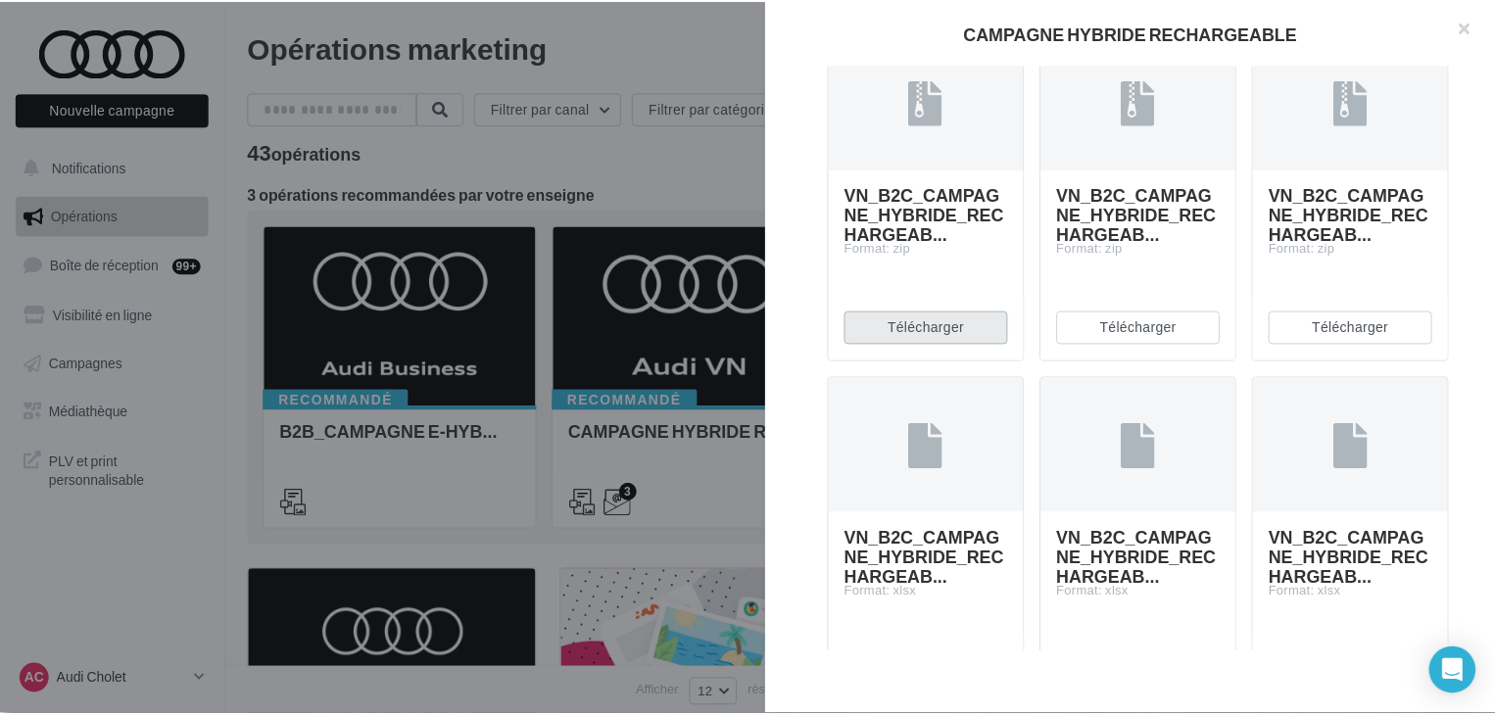
scroll to position [1764, 0]
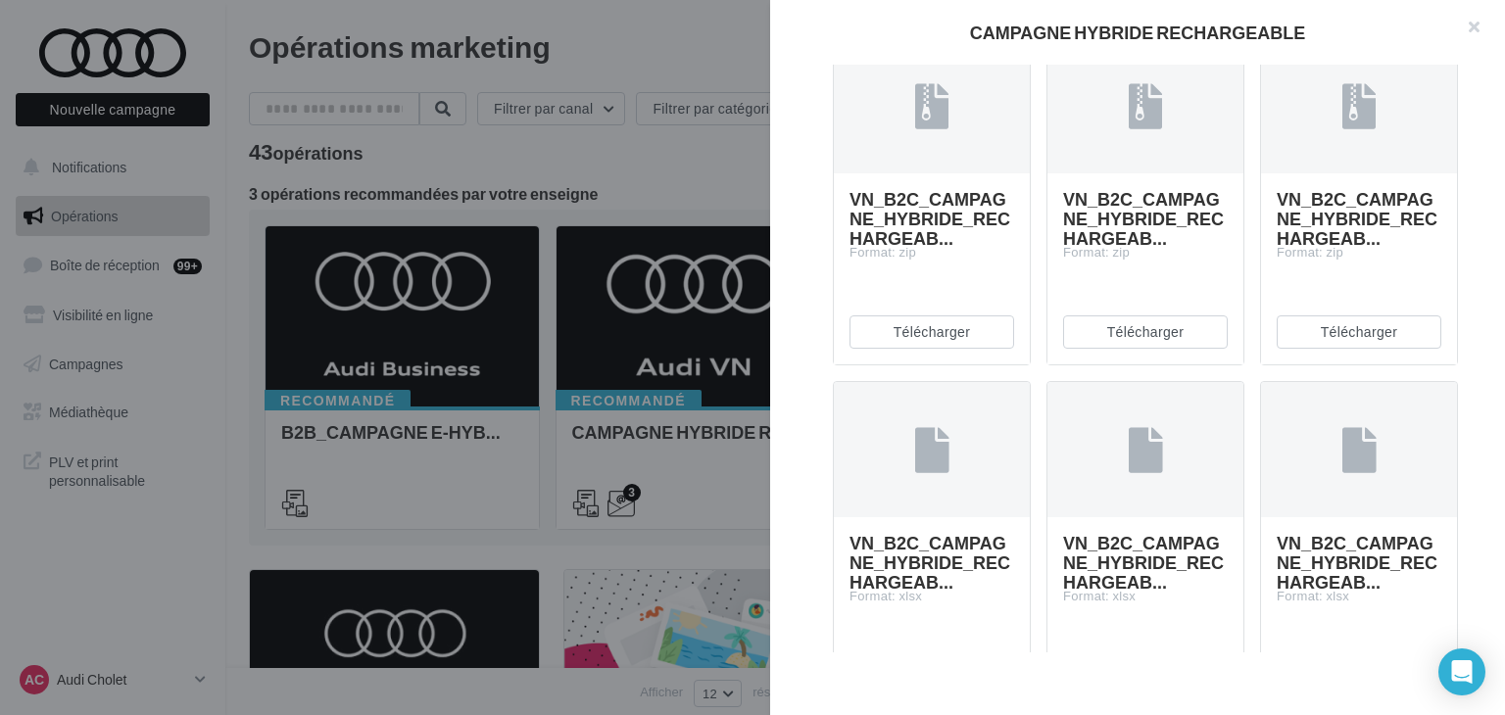
drag, startPoint x: 70, startPoint y: 601, endPoint x: 102, endPoint y: 621, distance: 38.3
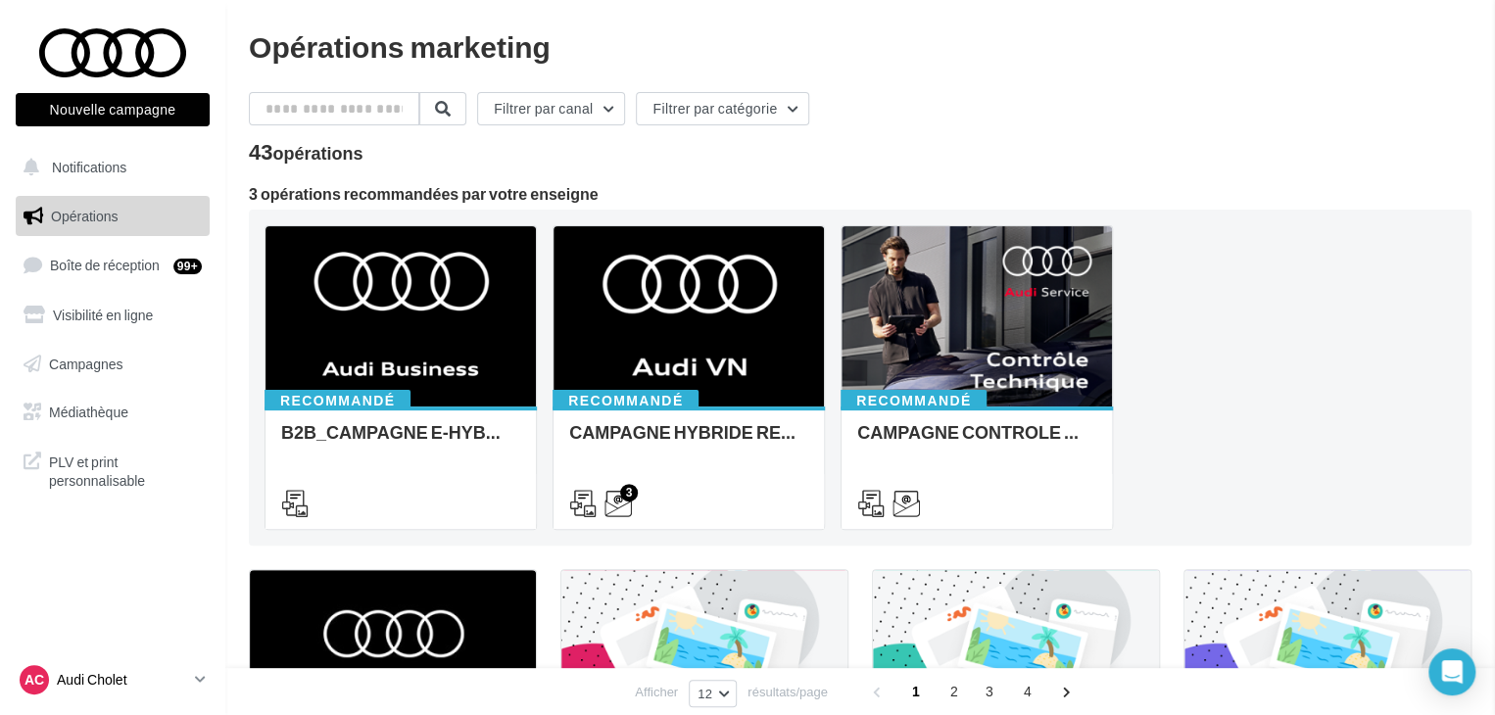
click at [152, 674] on p "Audi Cholet" at bounding box center [122, 680] width 130 height 20
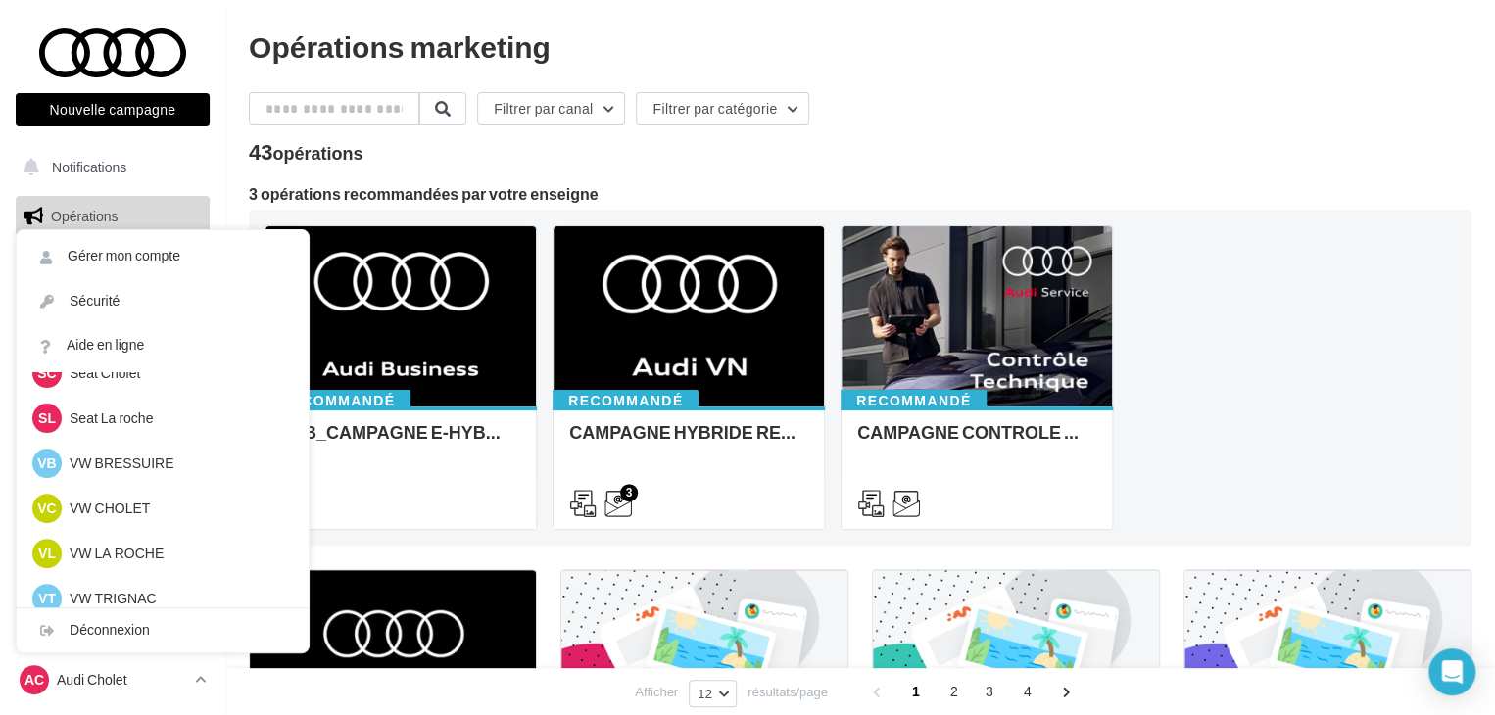
scroll to position [451, 0]
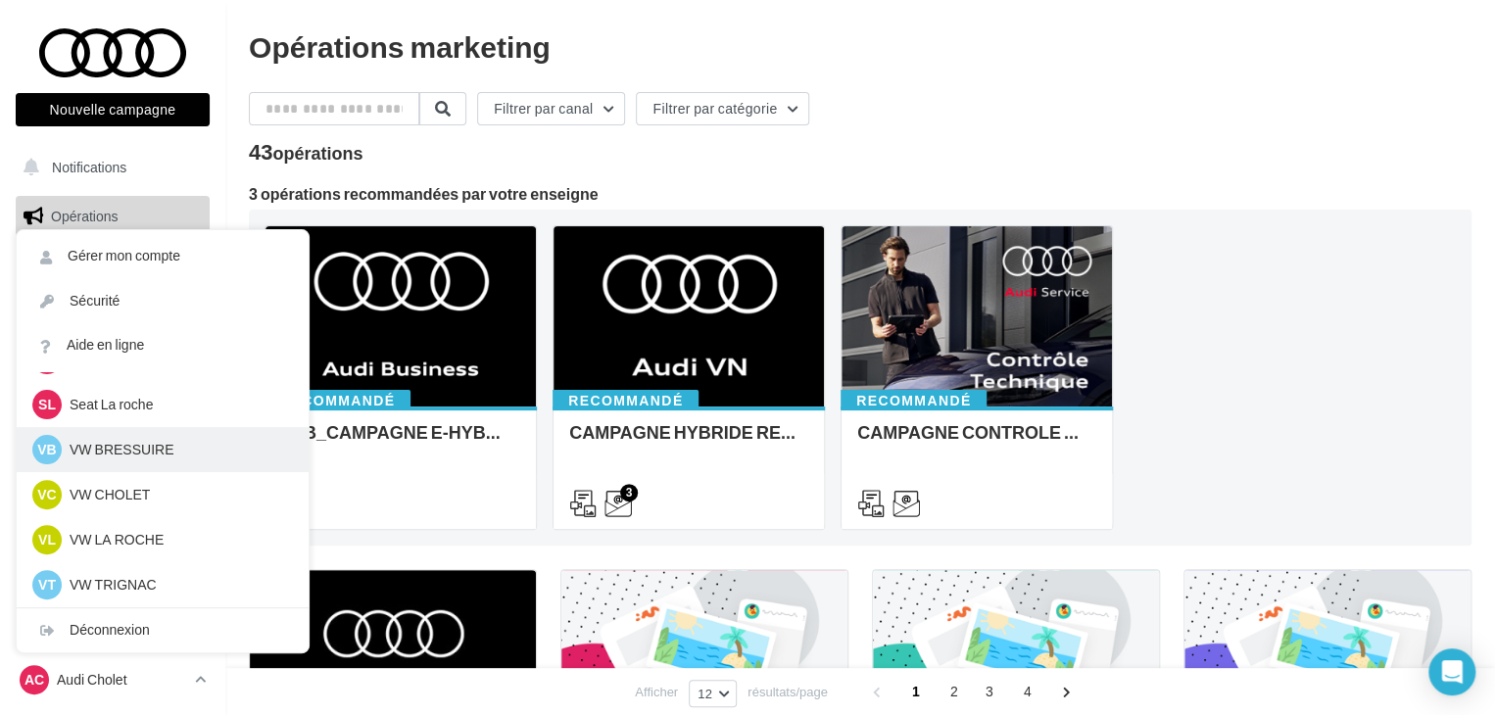
click at [148, 451] on p "VW BRESSUIRE" at bounding box center [178, 450] width 216 height 20
